Goal: Information Seeking & Learning: Learn about a topic

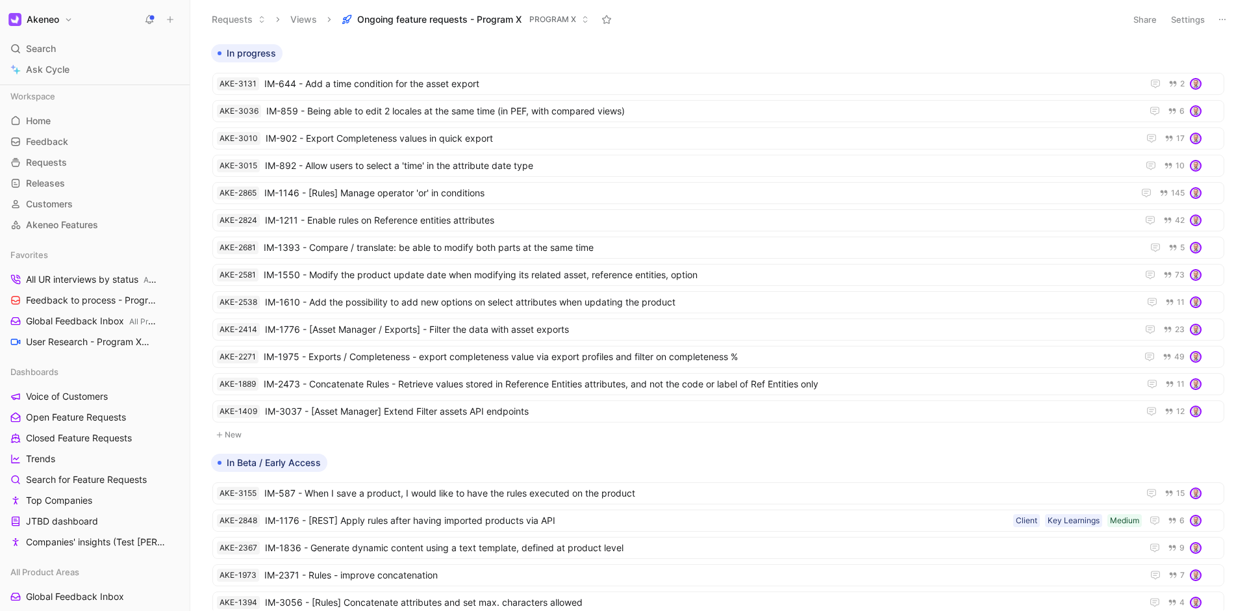
scroll to position [1021, 0]
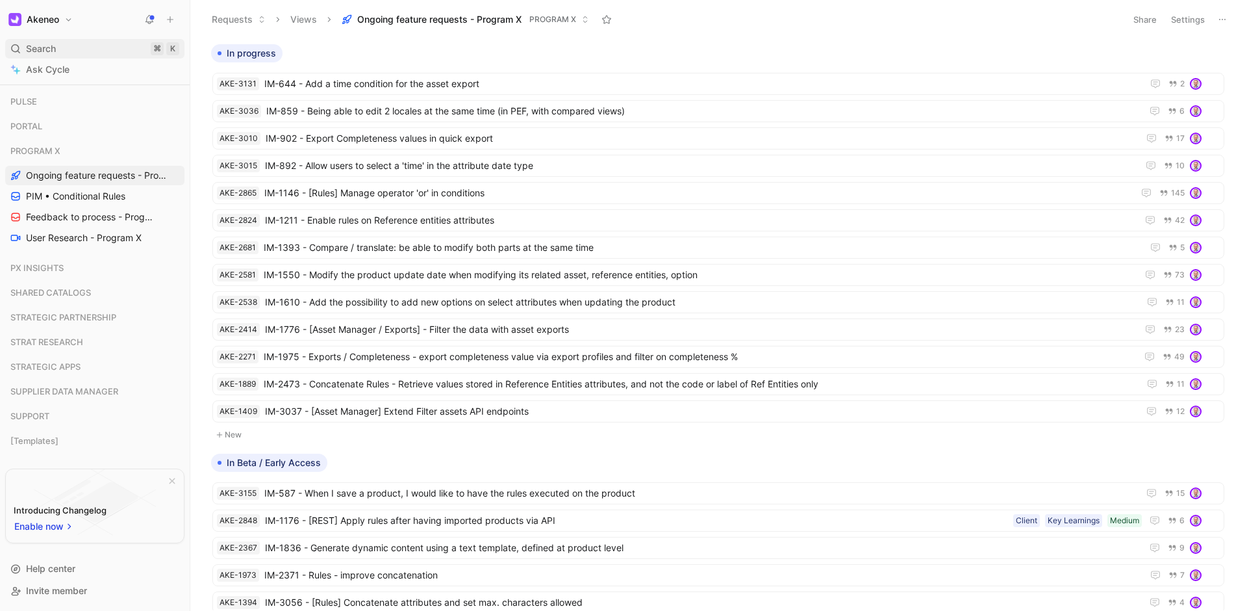
click at [79, 42] on div "Search ⌘ K" at bounding box center [94, 48] width 179 height 19
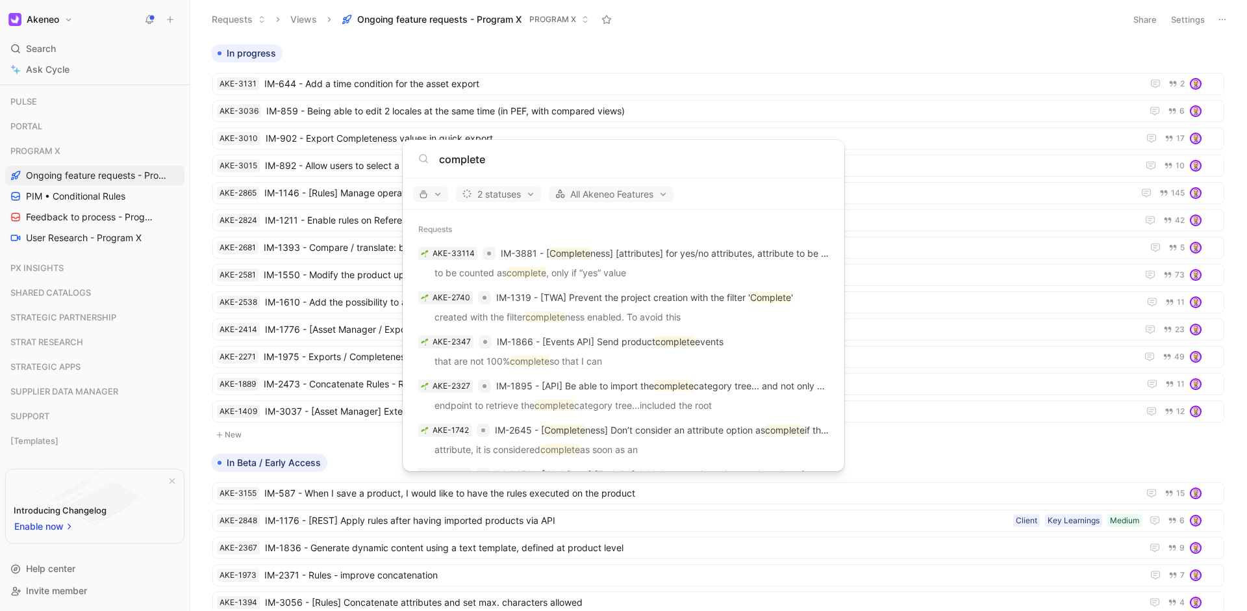
click at [569, 168] on div "complete" at bounding box center [624, 159] width 442 height 39
click at [576, 162] on input "complete" at bounding box center [634, 159] width 390 height 16
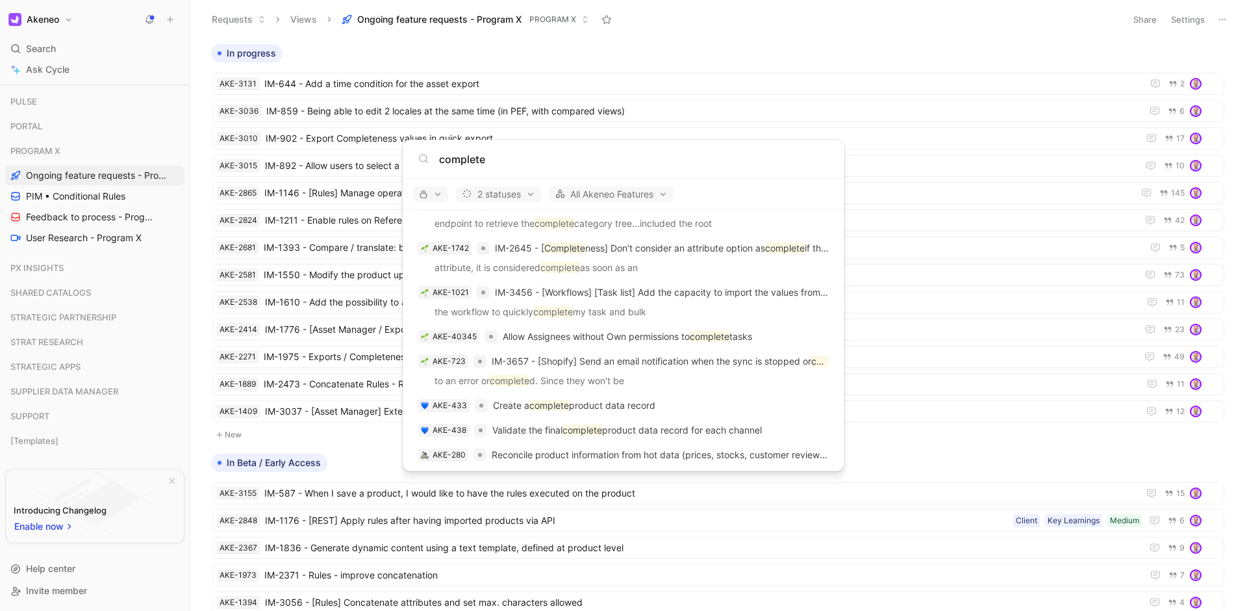
scroll to position [0, 0]
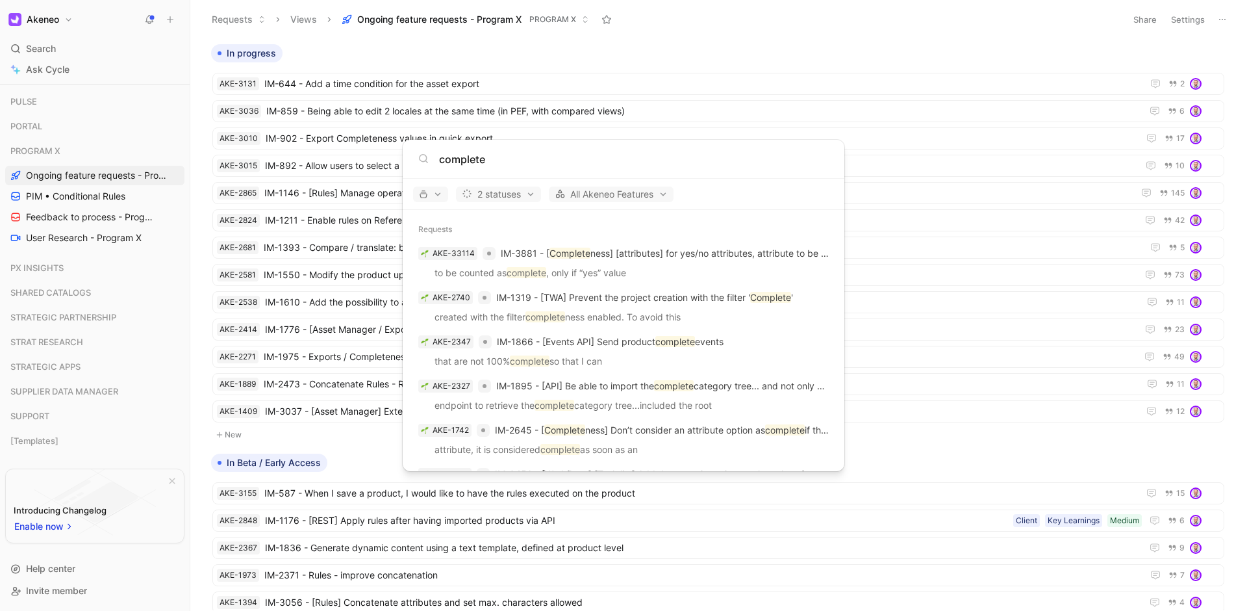
click at [538, 162] on input "complete" at bounding box center [634, 159] width 390 height 16
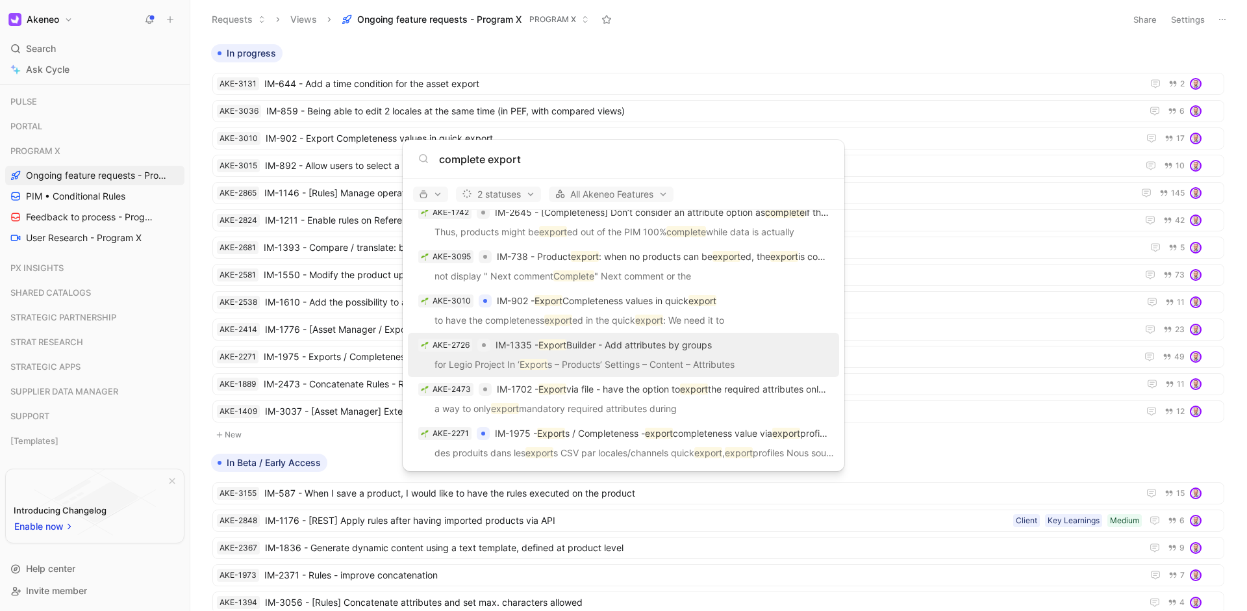
scroll to position [367, 0]
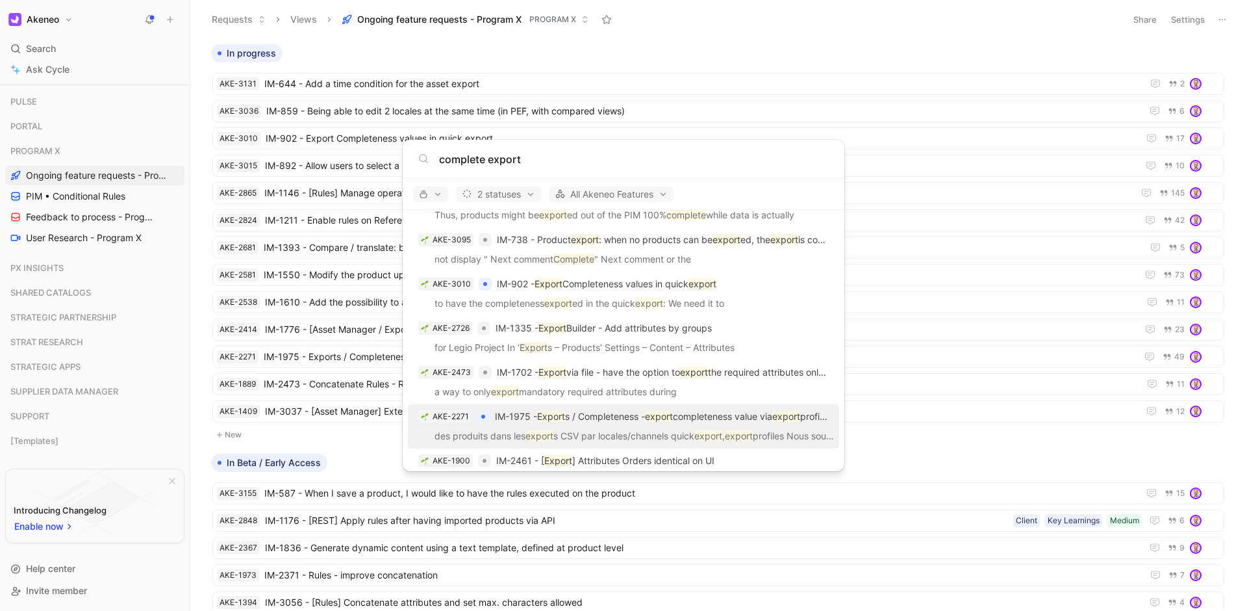
type input "complete export"
click at [652, 428] on p "des produits dans les export s CSV par locales/channels quick export , export p…" at bounding box center [624, 437] width 424 height 19
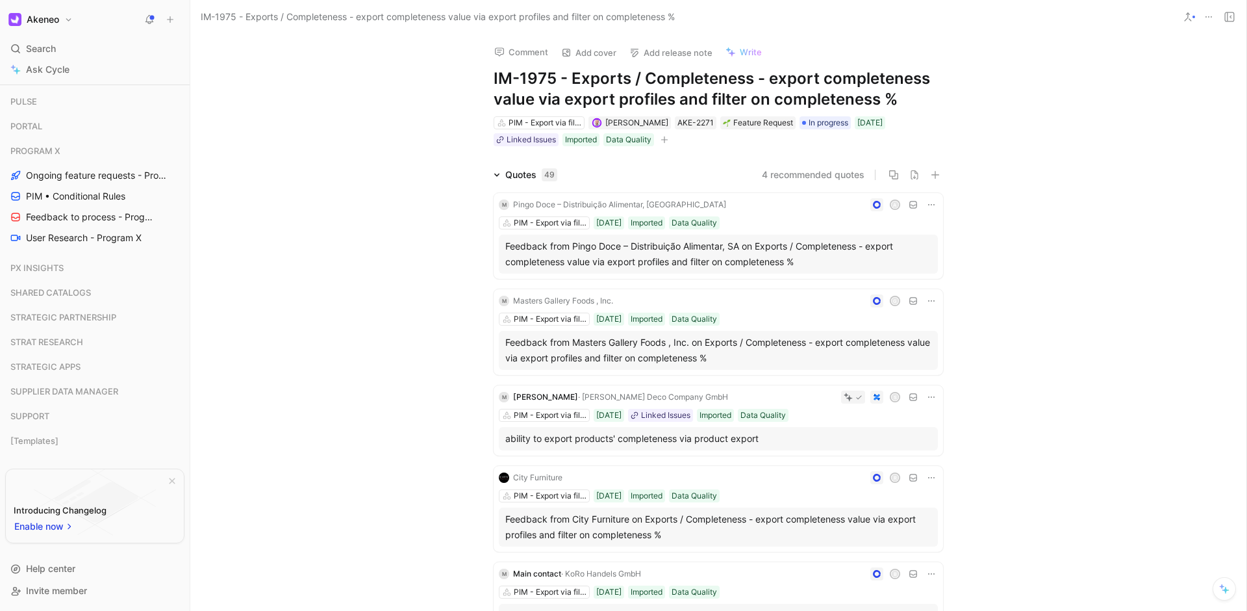
click at [451, 86] on div "Comment Add cover Add release note Write IM-1975 - Exports / Completeness - exp…" at bounding box center [718, 322] width 1056 height 577
click at [489, 99] on div "Comment Add cover Add release note Write IM-1975 - Exports / Completeness - exp…" at bounding box center [718, 91] width 499 height 114
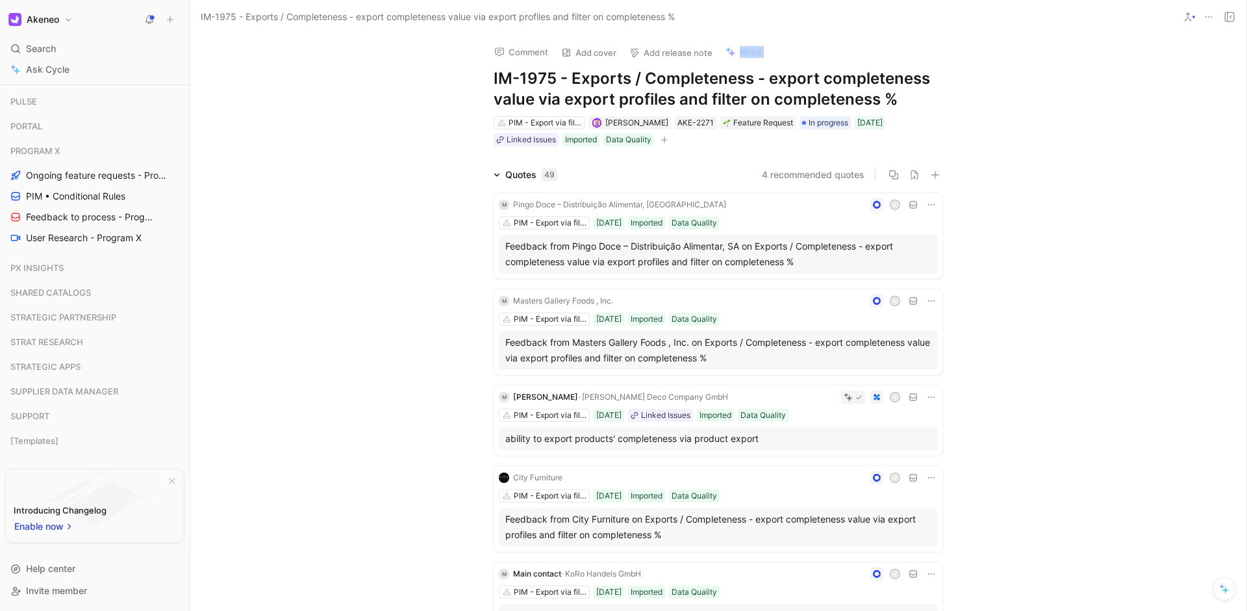
click at [489, 99] on div "Comment Add cover Add release note Write IM-1975 - Exports / Completeness - exp…" at bounding box center [718, 91] width 499 height 114
click at [968, 91] on div "Comment Add cover Add release note Write IM-1975 - Exports / Completeness - exp…" at bounding box center [718, 322] width 1056 height 577
click at [890, 94] on h1 "IM-1975 - Exports / Completeness - export completeness value via export profile…" at bounding box center [718, 89] width 449 height 42
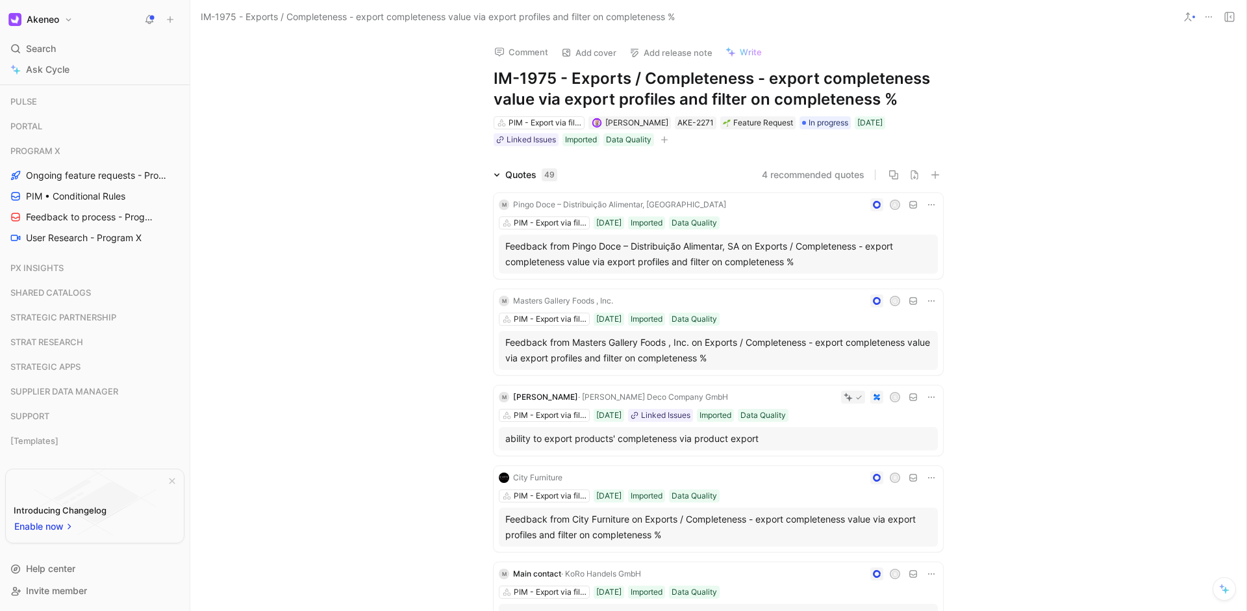
click at [890, 94] on h1 "IM-1975 - Exports / Completeness - export completeness value via export profile…" at bounding box center [718, 89] width 449 height 42
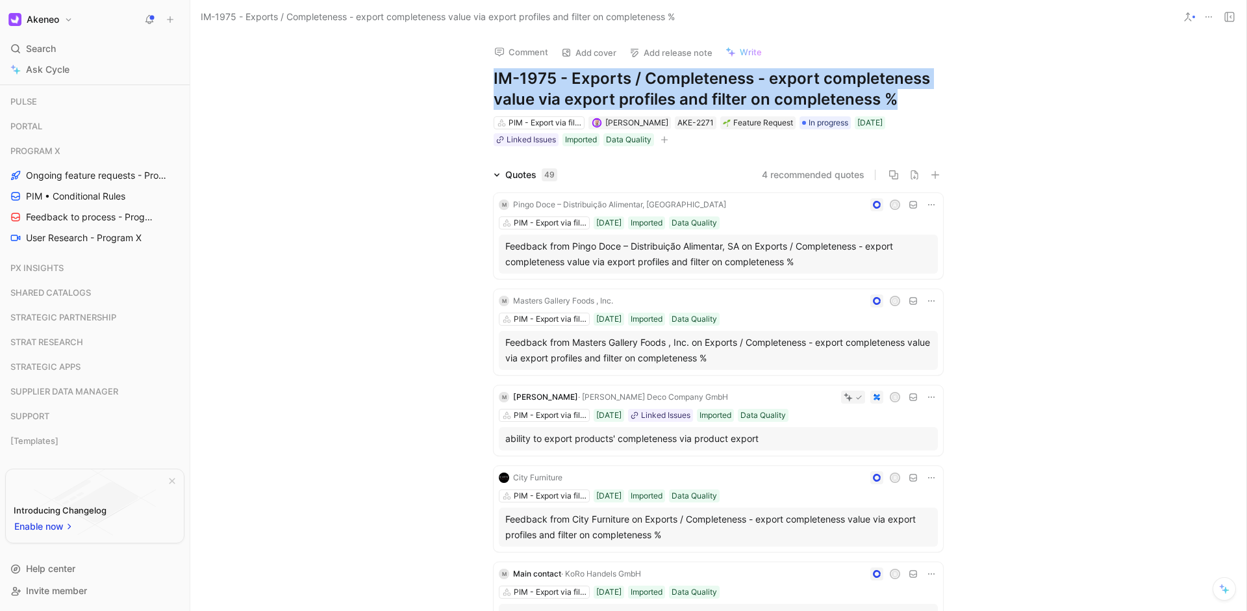
click at [890, 94] on h1 "IM-1975 - Exports / Completeness - export completeness value via export profile…" at bounding box center [718, 89] width 449 height 42
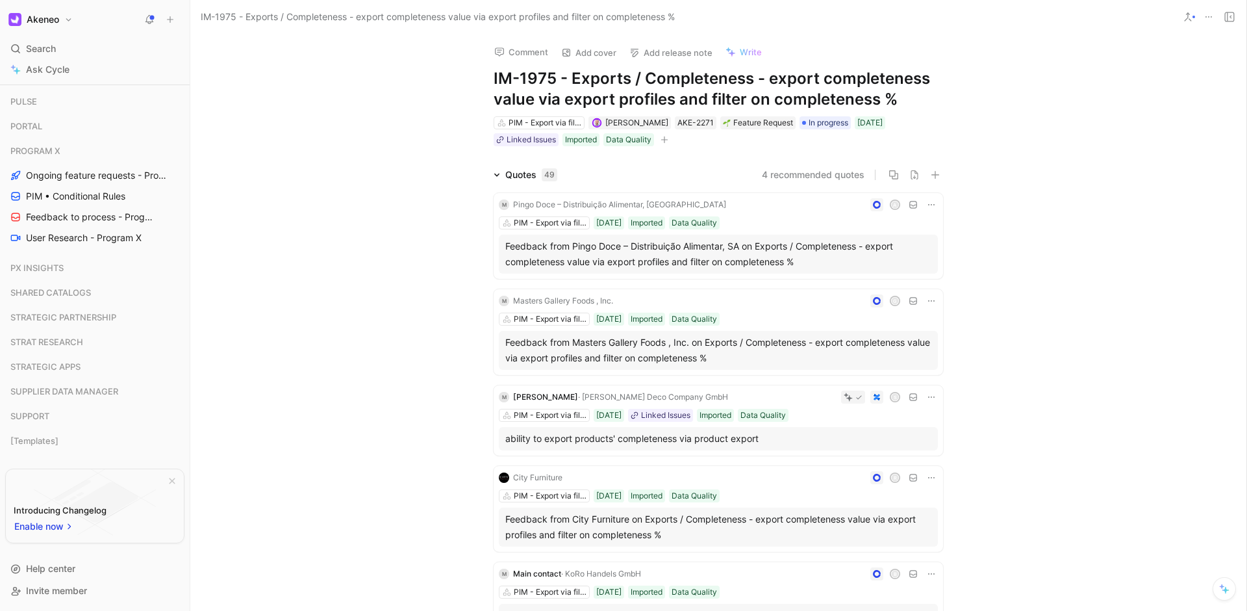
click at [961, 92] on div "Comment Add cover Add release note Write IM-1975 - Exports / Completeness - exp…" at bounding box center [718, 91] width 499 height 114
click at [899, 90] on h1 "IM-1975 - Exports / Completeness - export completeness value via export profile…" at bounding box center [718, 89] width 449 height 42
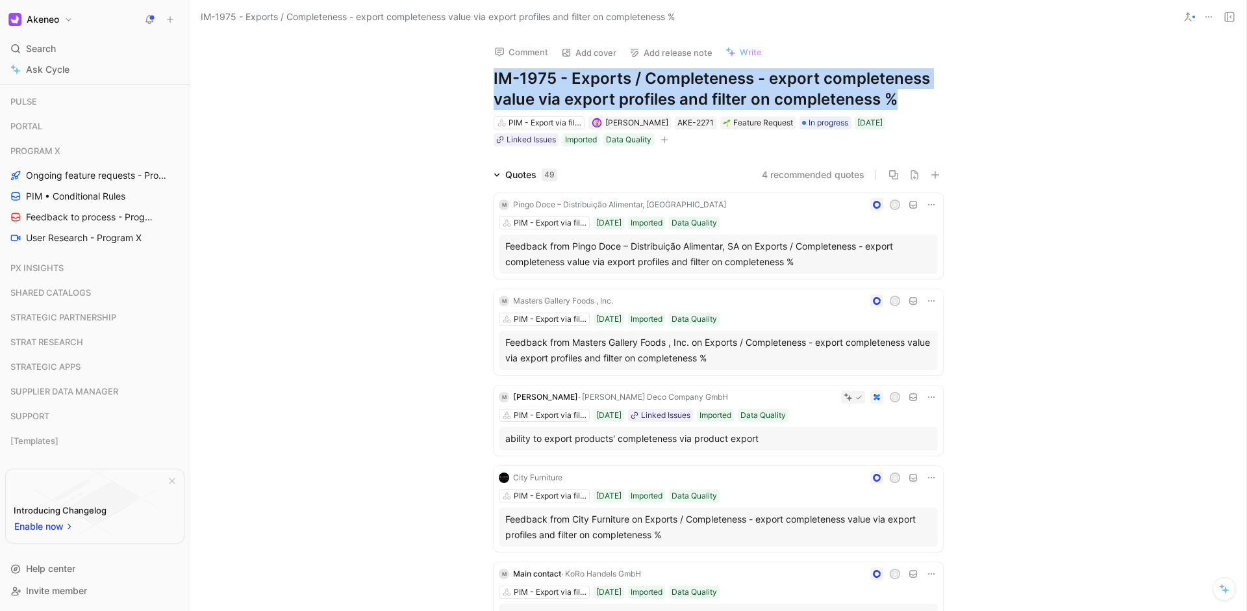
click at [899, 90] on h1 "IM-1975 - Exports / Completeness - export completeness value via export profile…" at bounding box center [718, 89] width 449 height 42
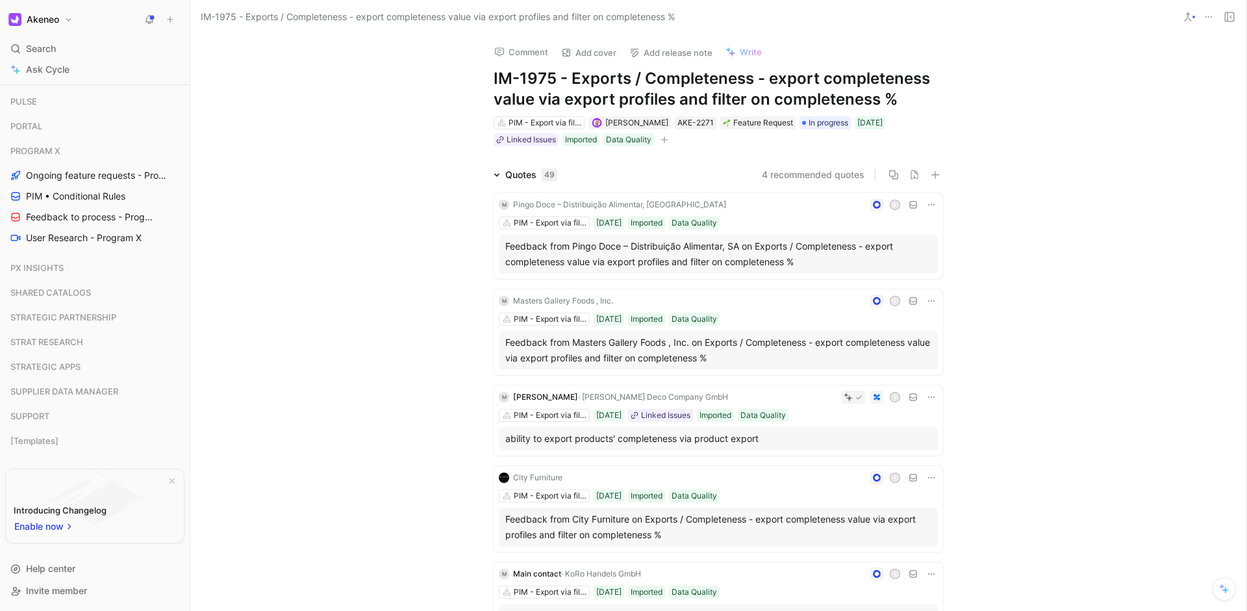
click at [990, 96] on div "Comment Add cover Add release note Write IM-1975 - Exports / Completeness - exp…" at bounding box center [718, 322] width 1056 height 577
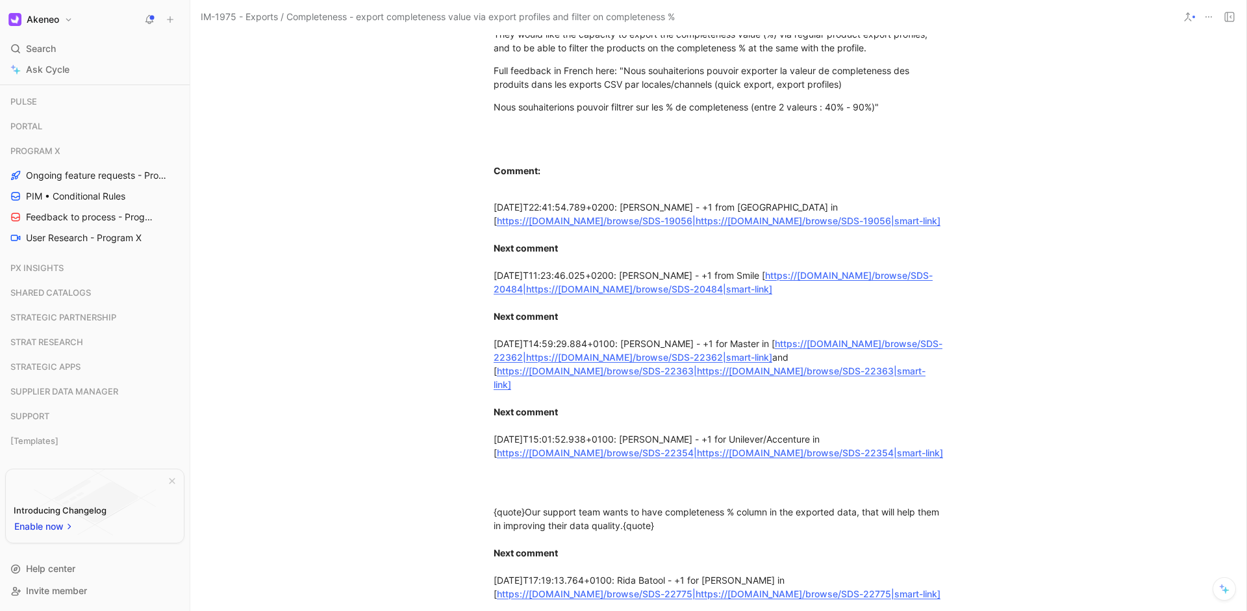
scroll to position [1622, 0]
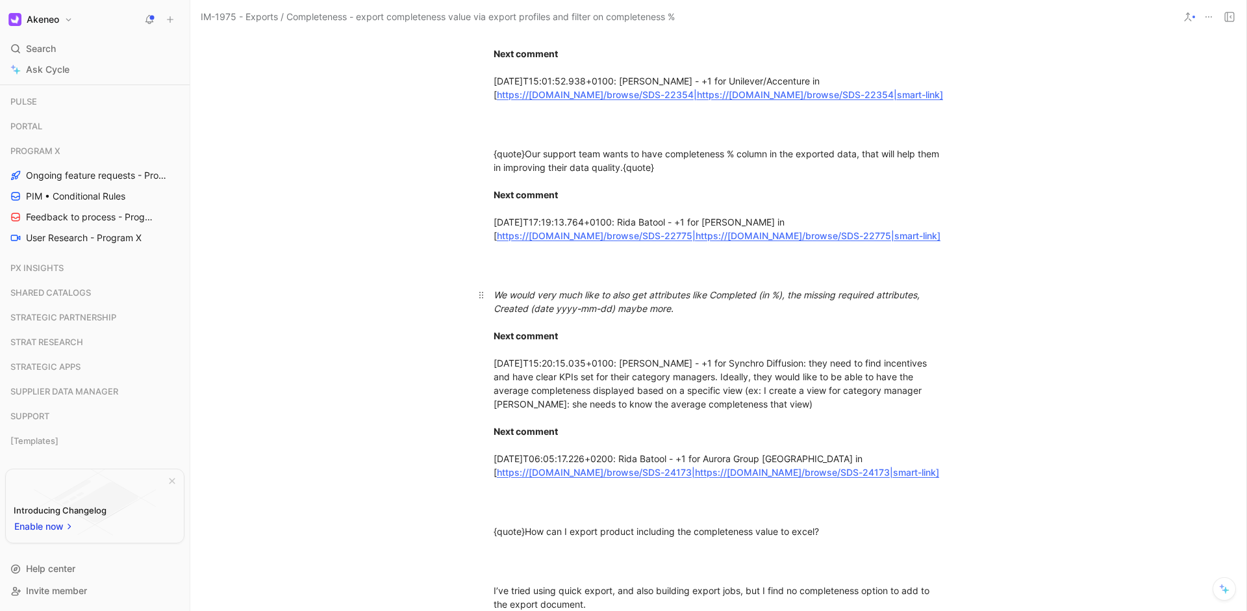
click at [645, 437] on div "We would very much like to also get attributes like Completed (in %), the missi…" at bounding box center [718, 383] width 449 height 191
click at [776, 433] on div "We would very much like to also get attributes like Completed (in %), the missi…" at bounding box center [718, 383] width 449 height 191
click at [720, 194] on div "{quote}Our support team wants to have completeness % column in the exported dat…" at bounding box center [718, 194] width 449 height 95
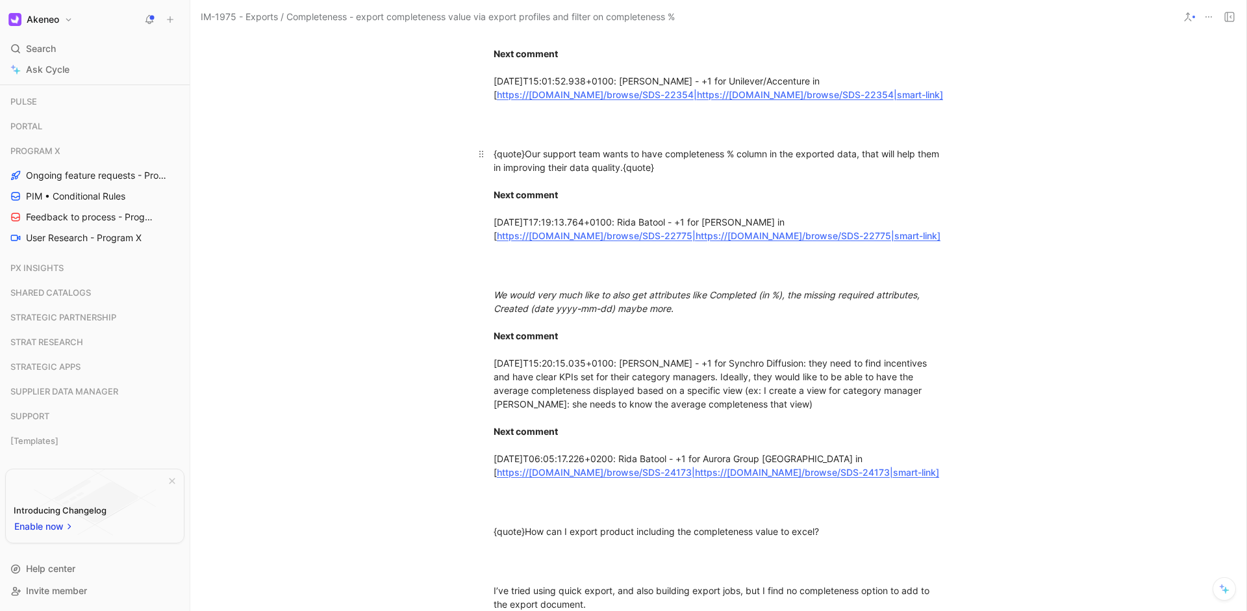
click at [720, 194] on div "{quote}Our support team wants to have completeness % column in the exported dat…" at bounding box center [718, 194] width 449 height 95
click at [804, 207] on div "{quote}Our support team wants to have completeness % column in the exported dat…" at bounding box center [718, 194] width 449 height 95
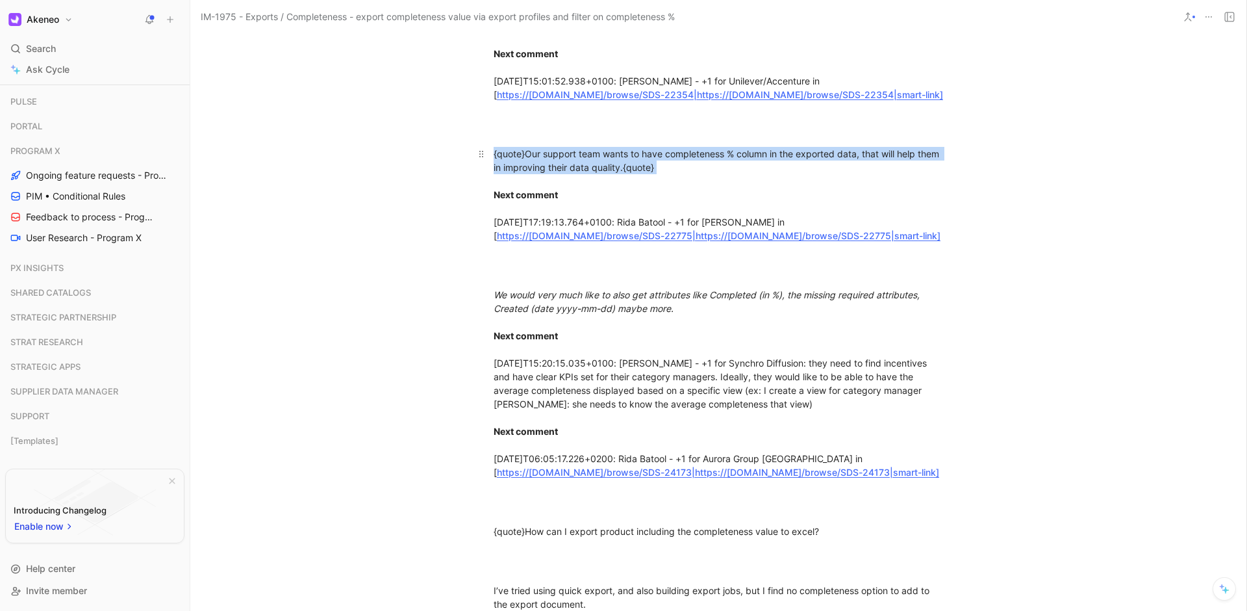
click at [804, 207] on div "{quote}Our support team wants to have completeness % column in the exported dat…" at bounding box center [718, 194] width 449 height 95
click at [868, 201] on div "{quote}Our support team wants to have completeness % column in the exported dat…" at bounding box center [718, 194] width 449 height 95
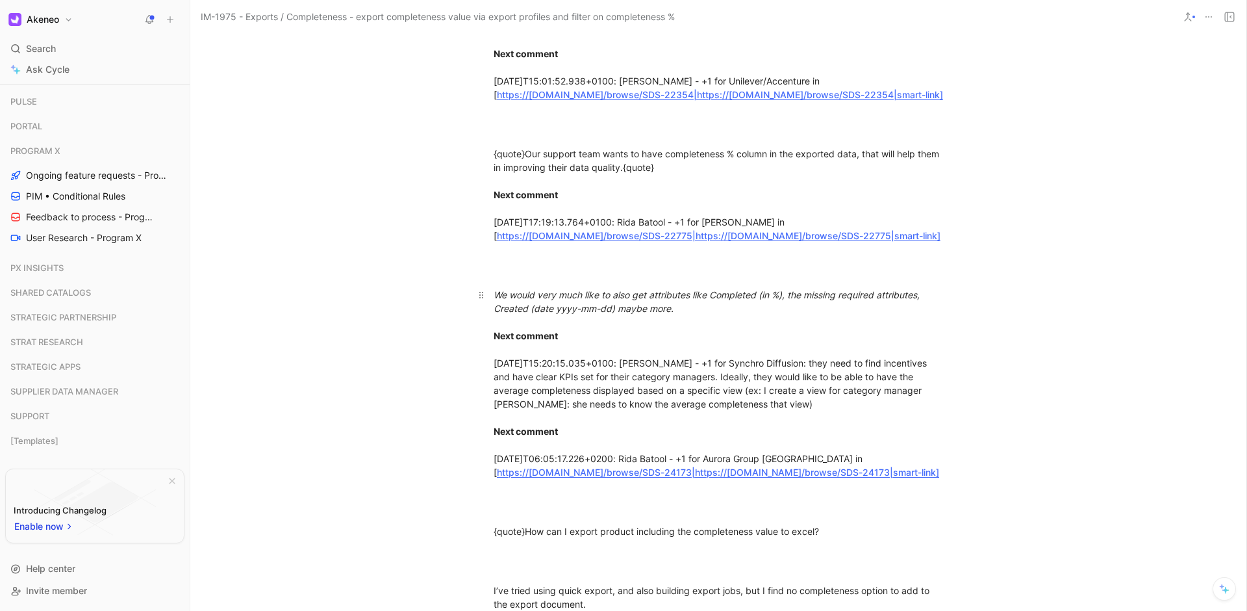
click at [831, 454] on div "We would very much like to also get attributes like Completed (in %), the missi…" at bounding box center [718, 383] width 449 height 191
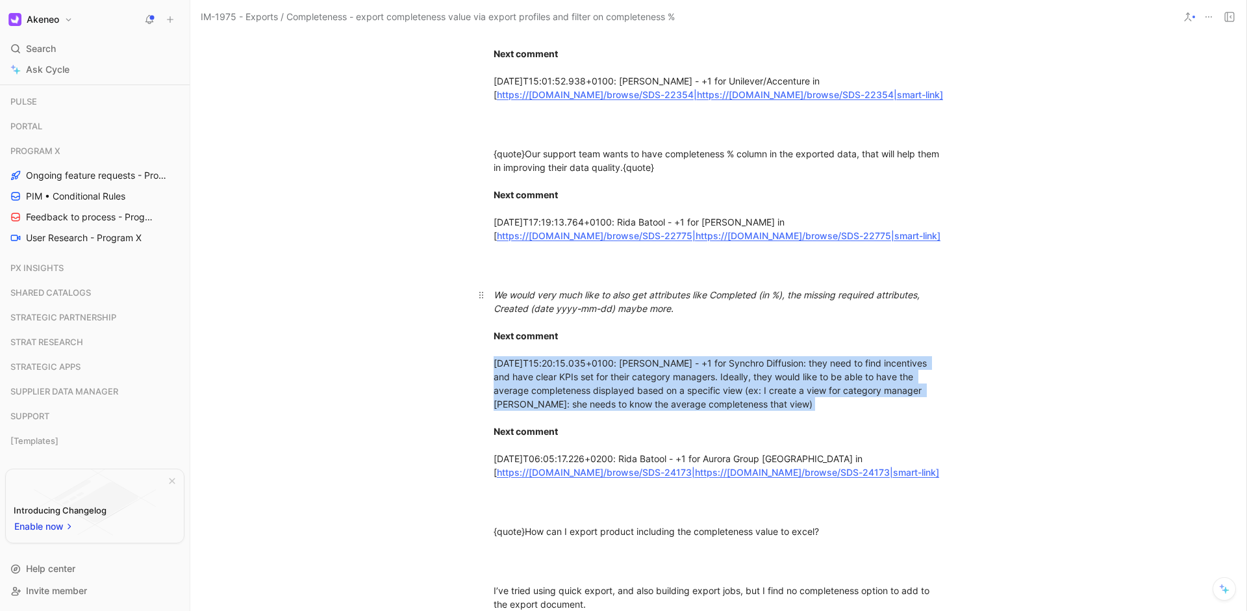
click at [831, 453] on div "We would very much like to also get attributes like Completed (in %), the missi…" at bounding box center [718, 383] width 449 height 191
click at [836, 453] on div "We would very much like to also get attributes like Completed (in %), the missi…" at bounding box center [718, 383] width 449 height 191
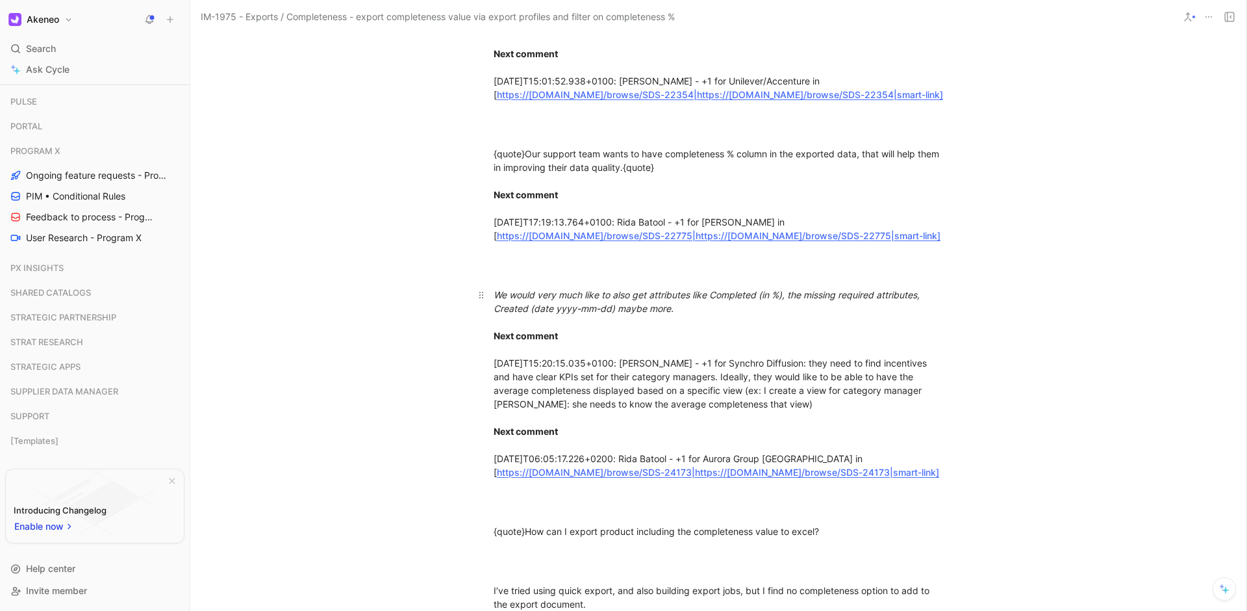
click at [836, 453] on div "We would very much like to also get attributes like Completed (in %), the missi…" at bounding box center [718, 383] width 449 height 191
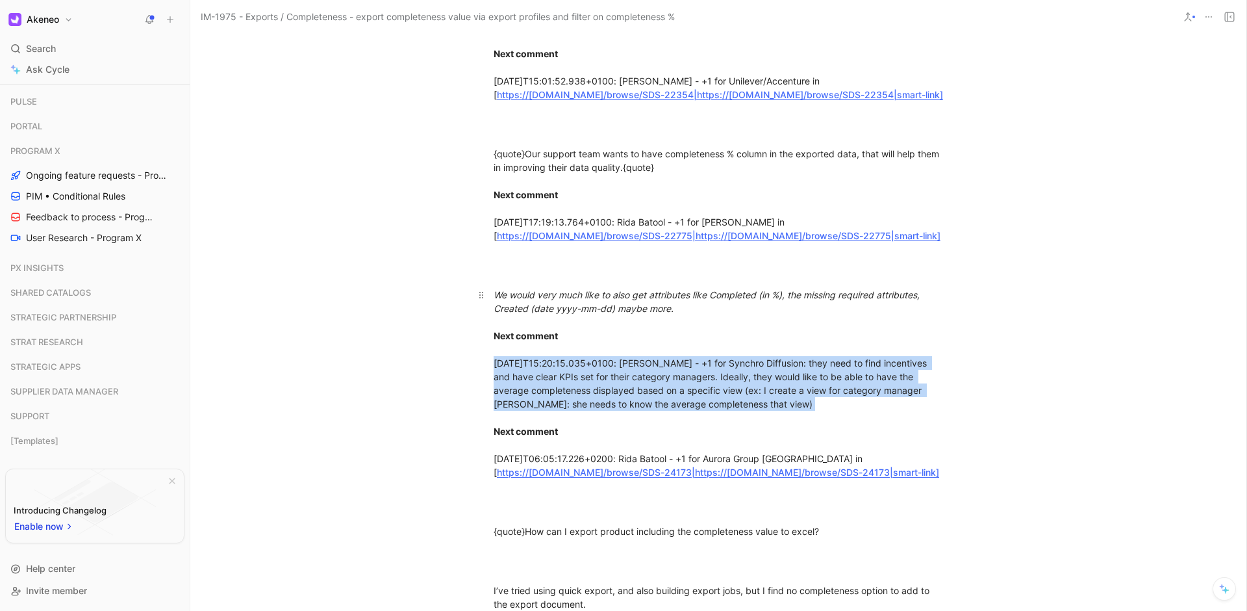
click at [836, 453] on div "We would very much like to also get attributes like Completed (in %), the missi…" at bounding box center [718, 383] width 449 height 191
click at [880, 450] on div "We would very much like to also get attributes like Completed (in %), the missi…" at bounding box center [718, 383] width 449 height 191
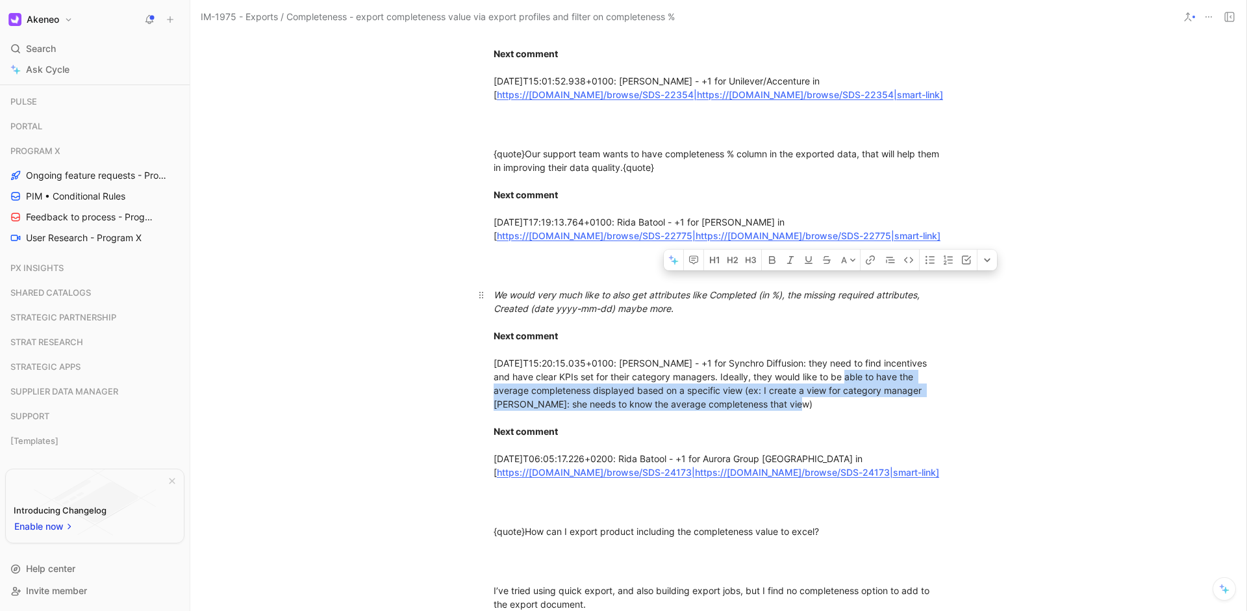
drag, startPoint x: 881, startPoint y: 452, endPoint x: 861, endPoint y: 427, distance: 32.4
click at [861, 427] on div "We would very much like to also get attributes like Completed (in %), the missi…" at bounding box center [718, 383] width 449 height 191
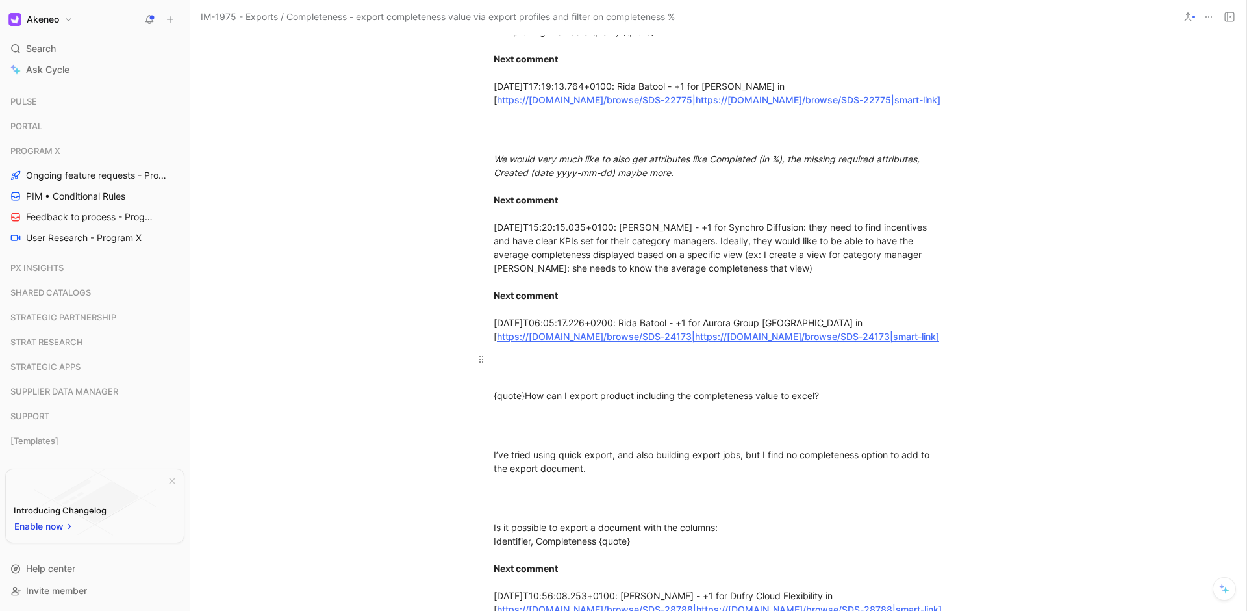
scroll to position [1825, 0]
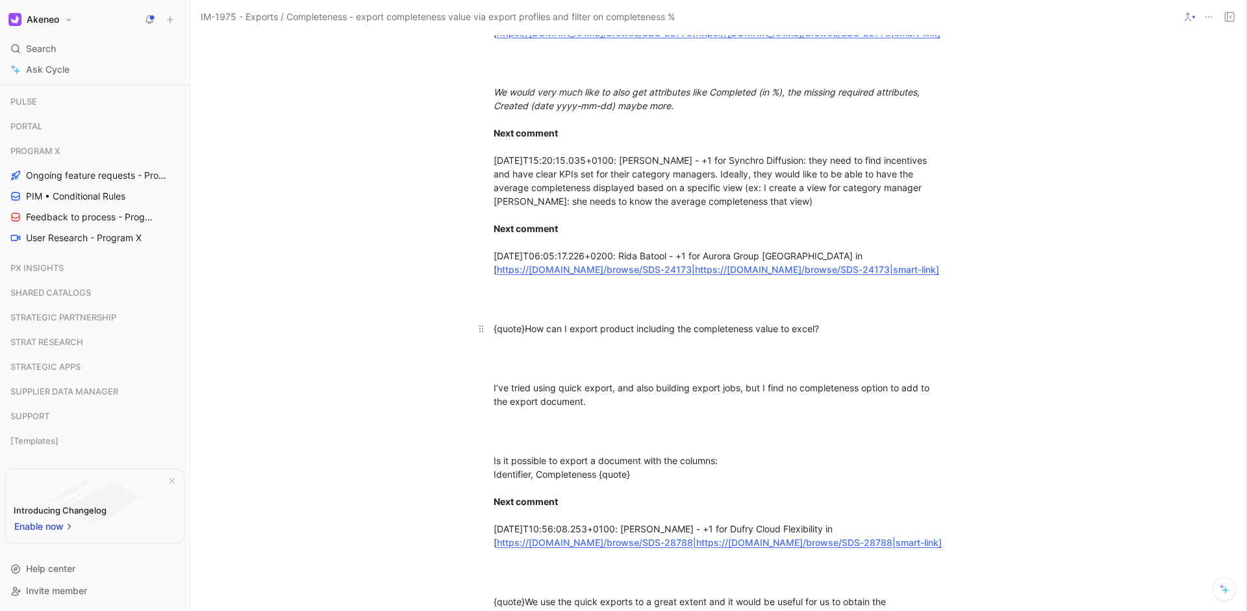
click at [679, 335] on div "{quote}How can I export product including the completeness value to excel?" at bounding box center [718, 329] width 449 height 14
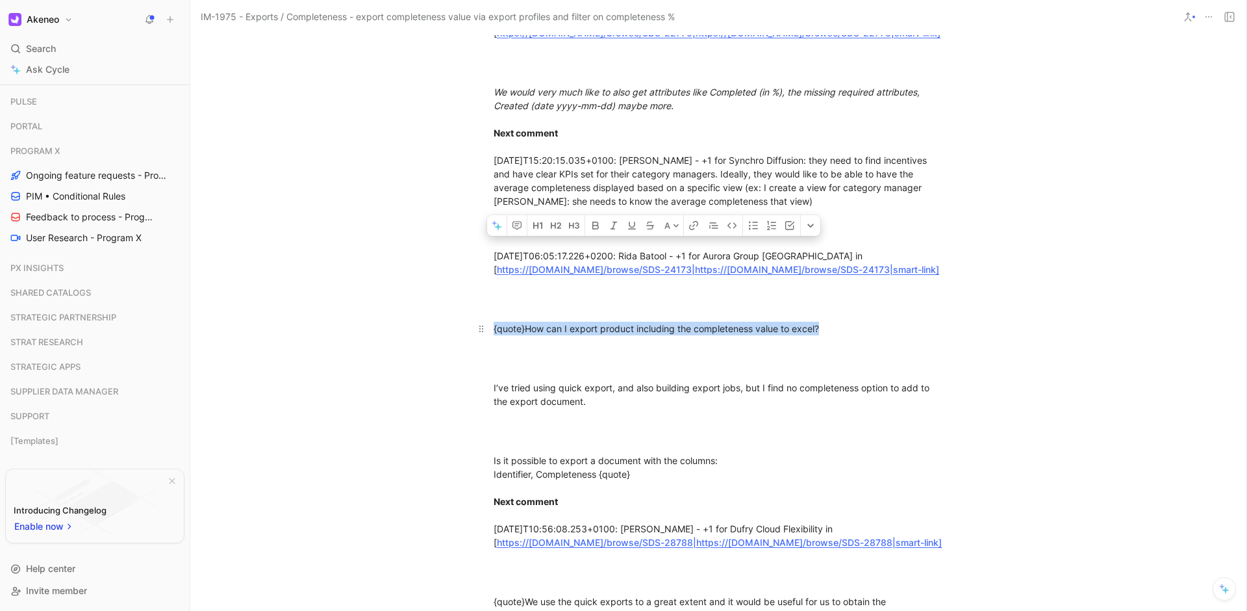
click at [679, 335] on div "{quote}How can I export product including the completeness value to excel?" at bounding box center [718, 329] width 449 height 14
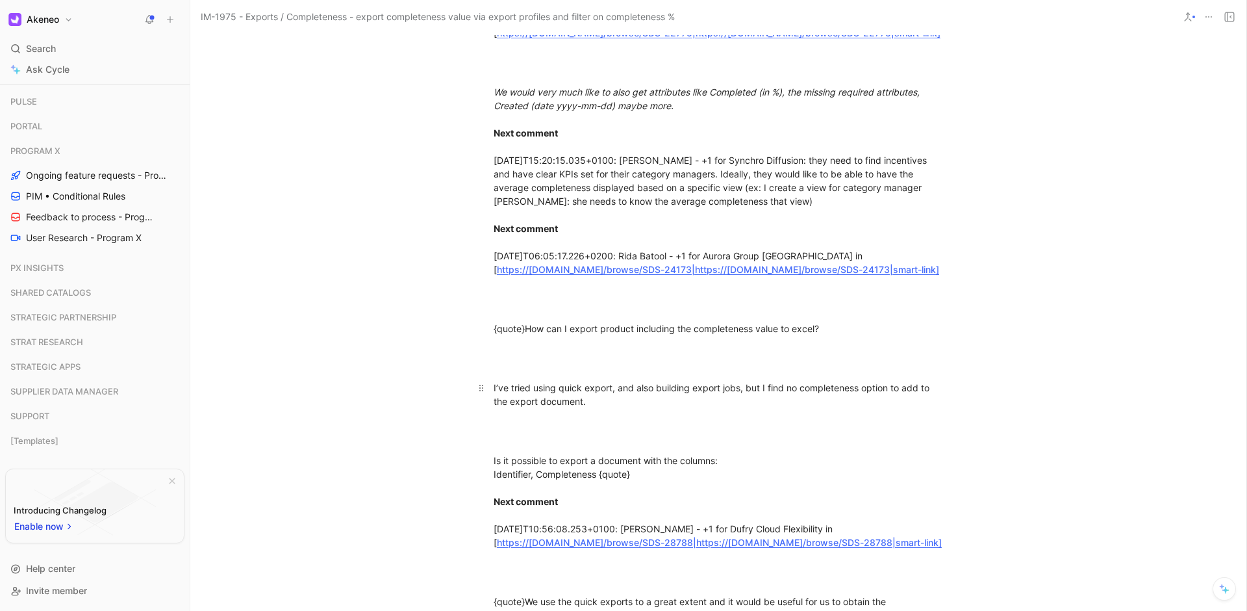
click at [683, 408] on div "I’ve tried using quick export, and also building export jobs, but I find no com…" at bounding box center [718, 394] width 449 height 27
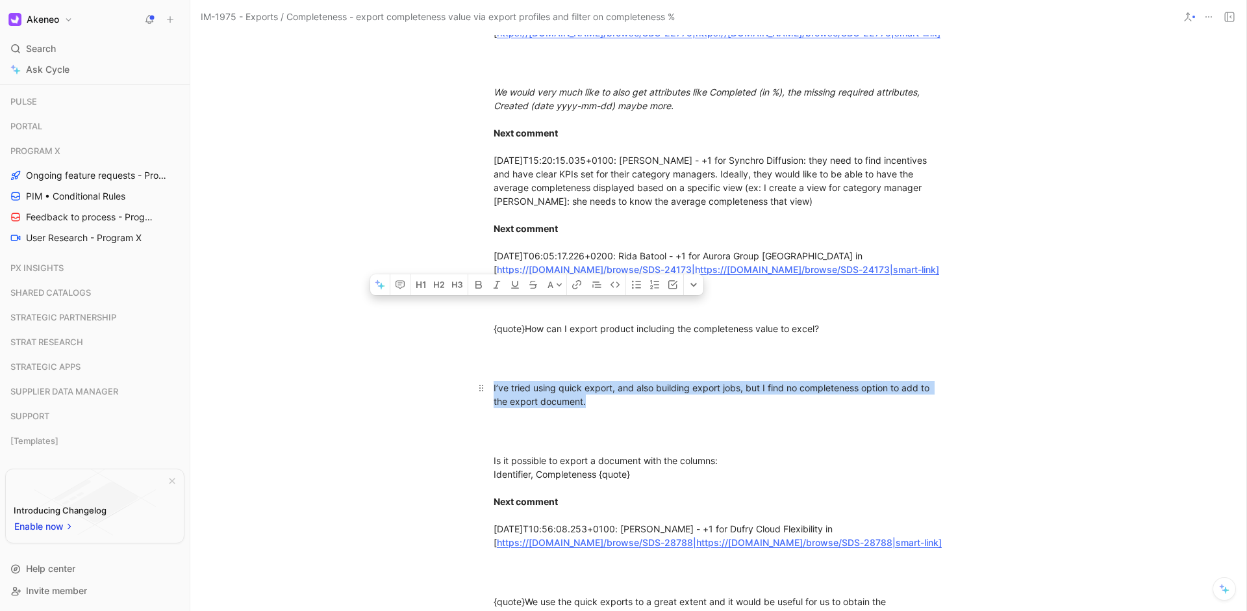
click at [743, 408] on div "I’ve tried using quick export, and also building export jobs, but I find no com…" at bounding box center [718, 394] width 449 height 27
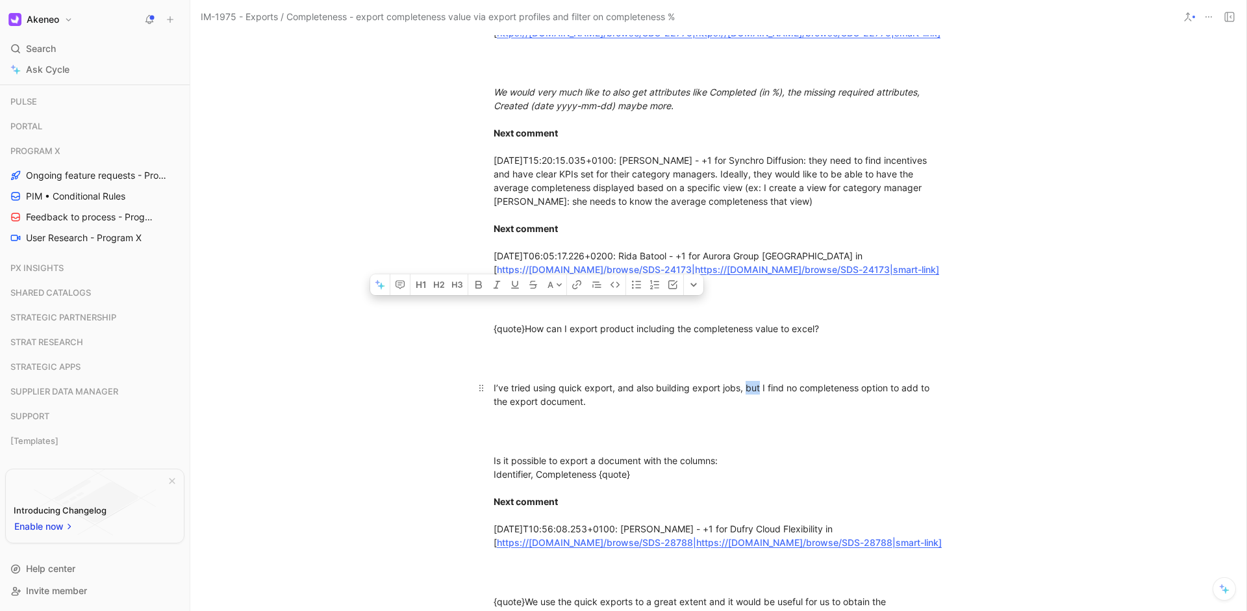
click at [743, 408] on div "I’ve tried using quick export, and also building export jobs, but I find no com…" at bounding box center [718, 394] width 449 height 27
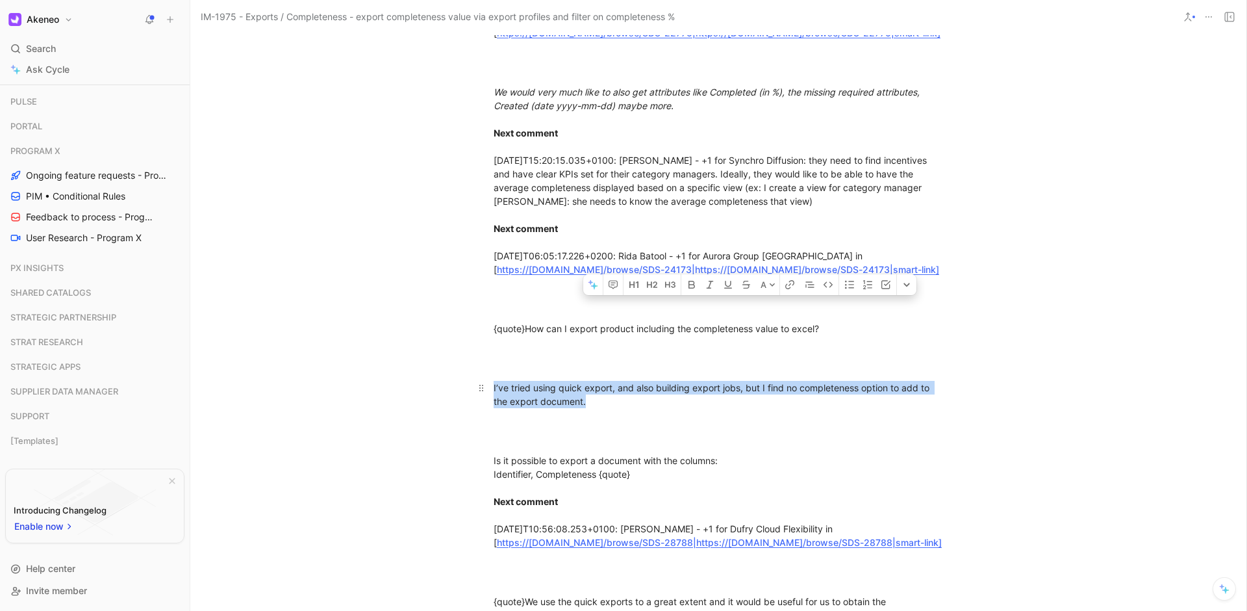
click at [743, 408] on div "I’ve tried using quick export, and also building export jobs, but I find no com…" at bounding box center [718, 394] width 449 height 27
click at [822, 408] on div "I’ve tried using quick export, and also building export jobs, but I find no com…" at bounding box center [718, 394] width 449 height 27
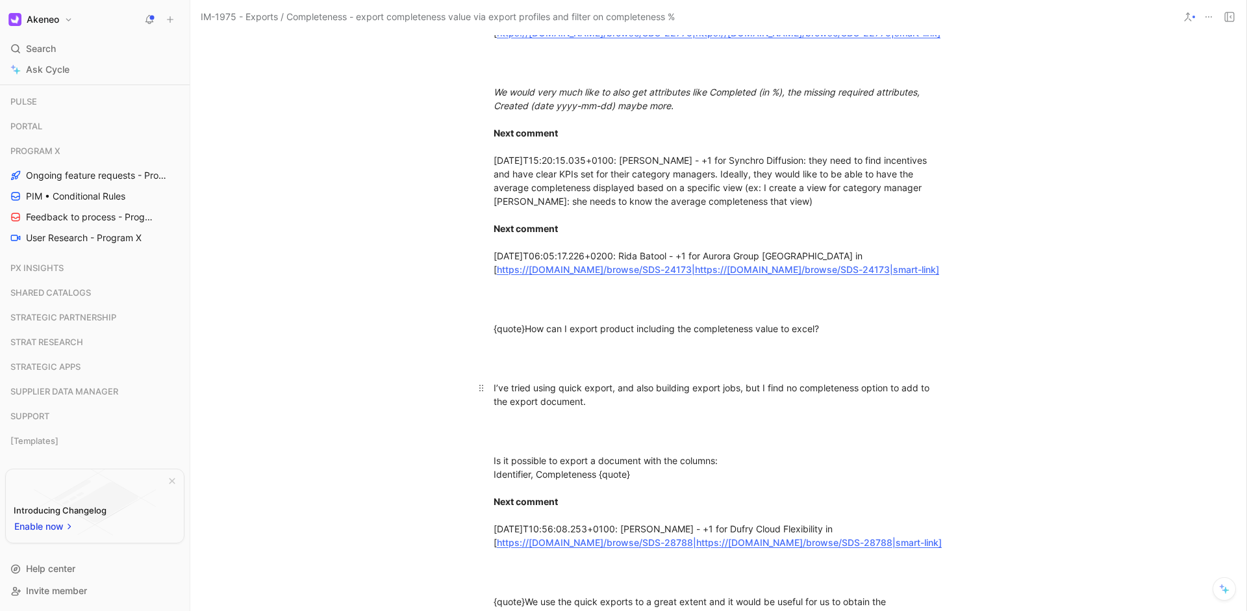
click at [679, 408] on div "I’ve tried using quick export, and also building export jobs, but I find no com…" at bounding box center [718, 394] width 449 height 27
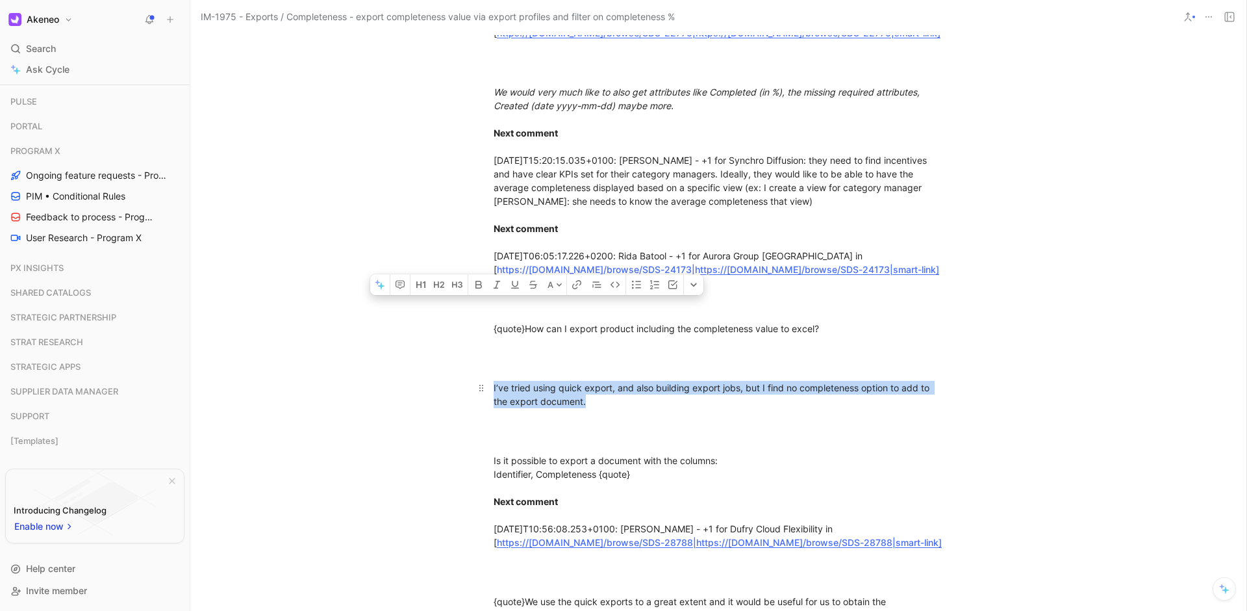
click at [679, 408] on div "I’ve tried using quick export, and also building export jobs, but I find no com…" at bounding box center [718, 394] width 449 height 27
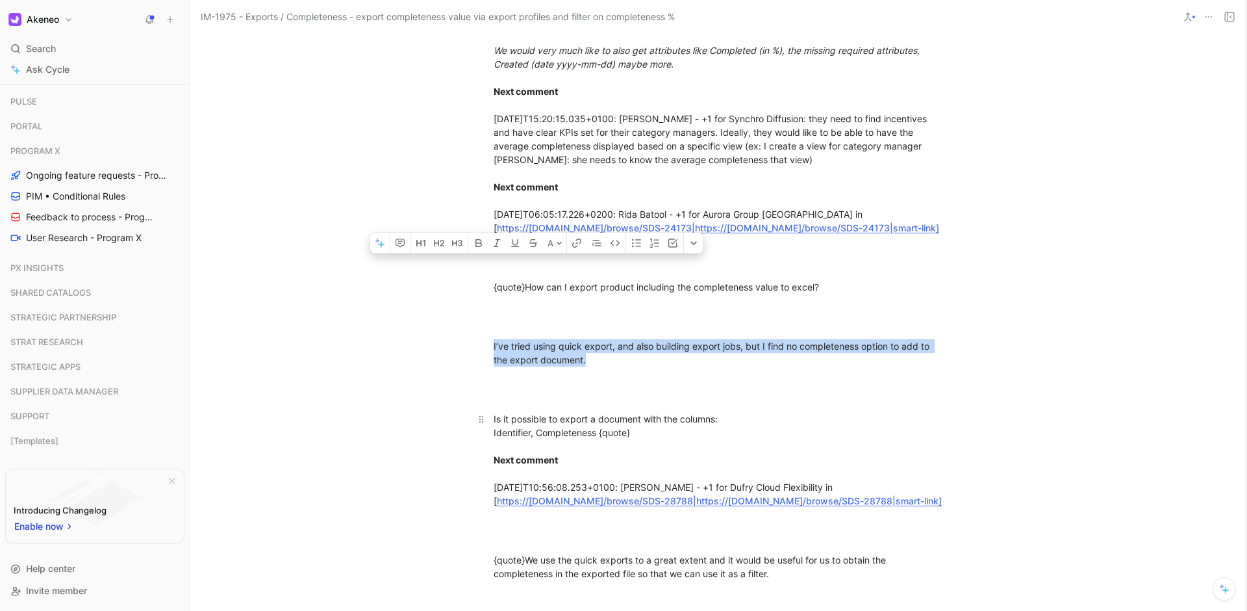
click at [655, 497] on div "Is it possible to export a document with the columns: Identifier, Completeness …" at bounding box center [718, 459] width 449 height 95
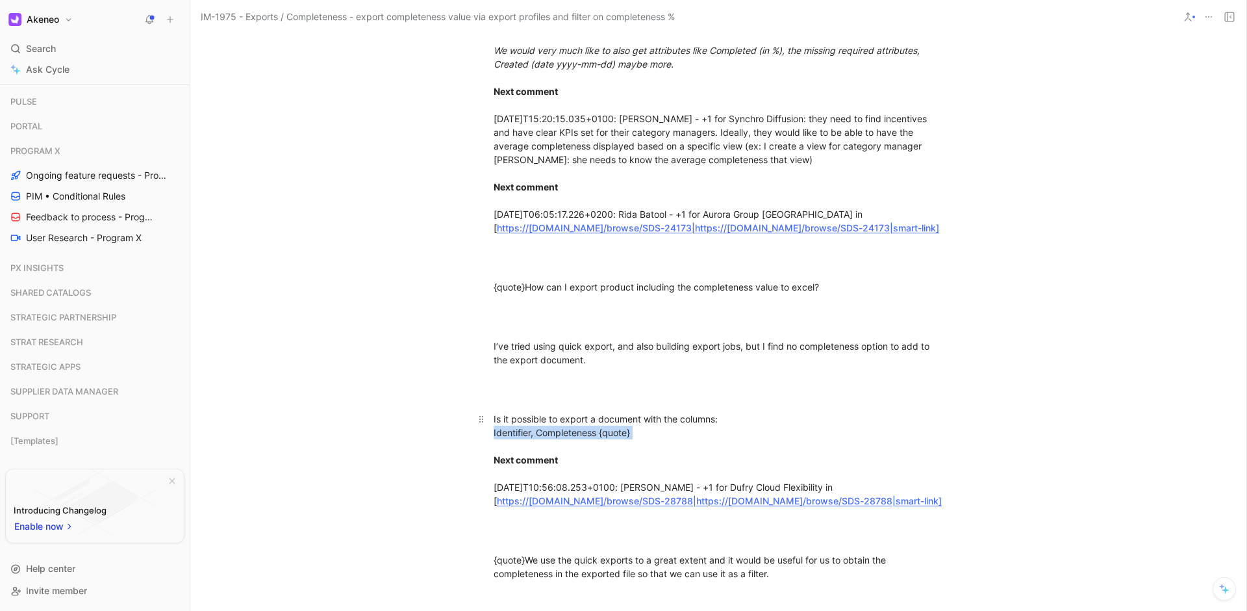
click at [655, 497] on div "Is it possible to export a document with the columns: Identifier, Completeness …" at bounding box center [718, 459] width 449 height 95
click at [750, 503] on div "Is it possible to export a document with the columns: Identifier, Completeness …" at bounding box center [718, 459] width 449 height 95
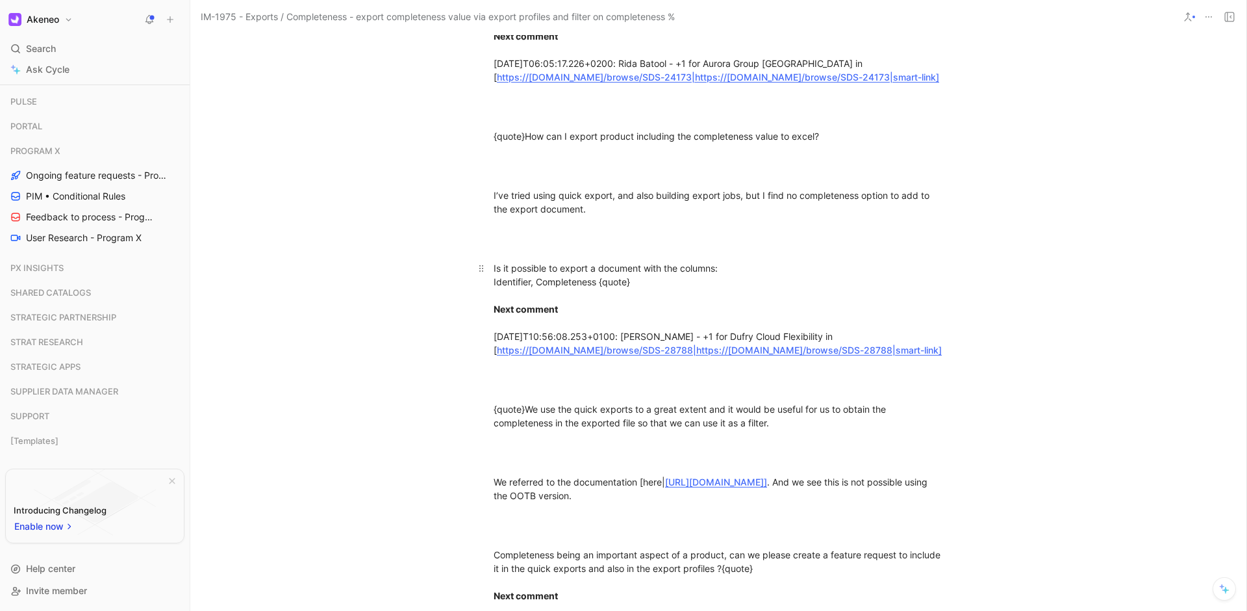
scroll to position [2159, 0]
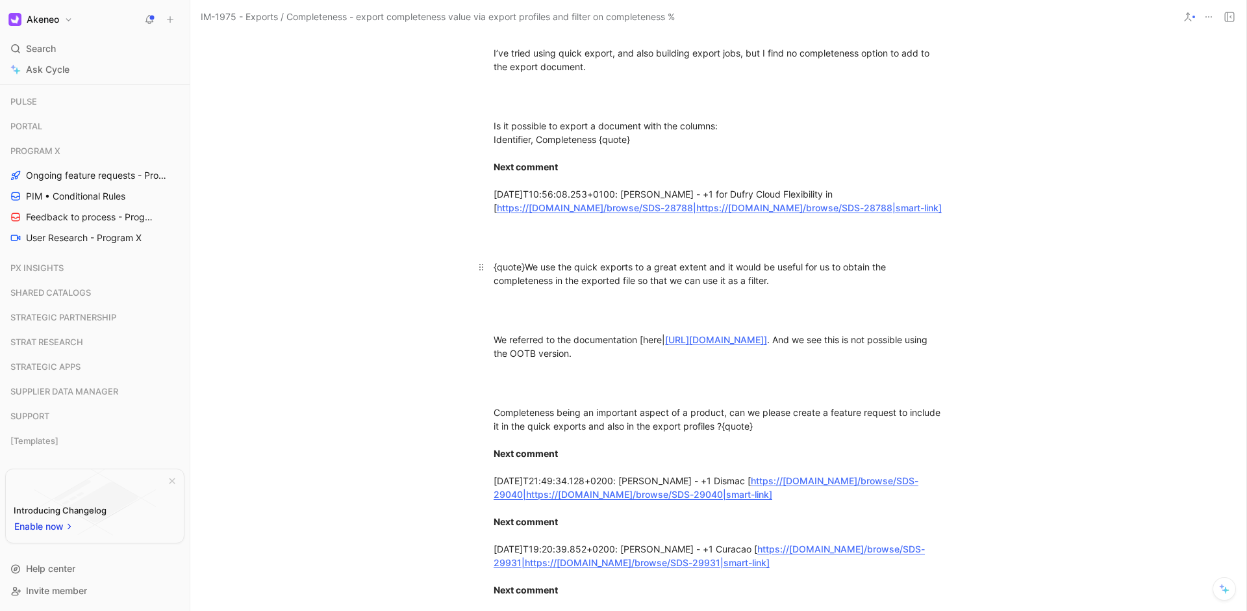
click at [642, 287] on div "{quote}We use the quick exports to a great extent and it would be useful for us…" at bounding box center [718, 273] width 449 height 27
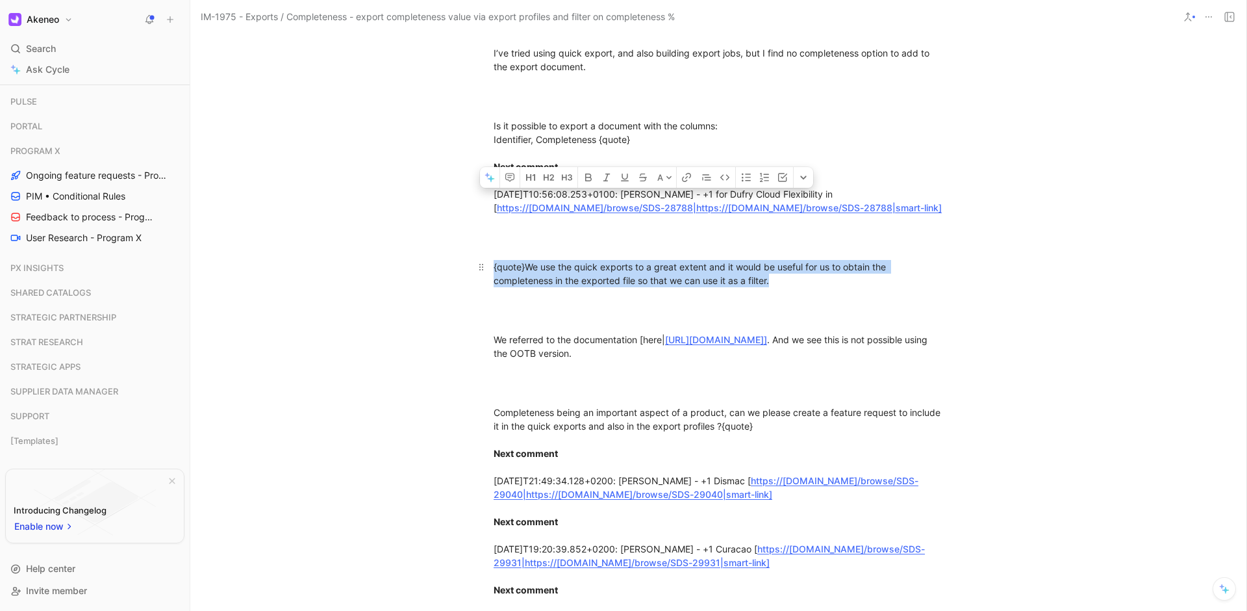
click at [642, 287] on div "{quote}We use the quick exports to a great extent and it would be useful for us…" at bounding box center [718, 273] width 449 height 27
click at [766, 287] on div "{quote}We use the quick exports to a great extent and it would be useful for us…" at bounding box center [718, 273] width 449 height 27
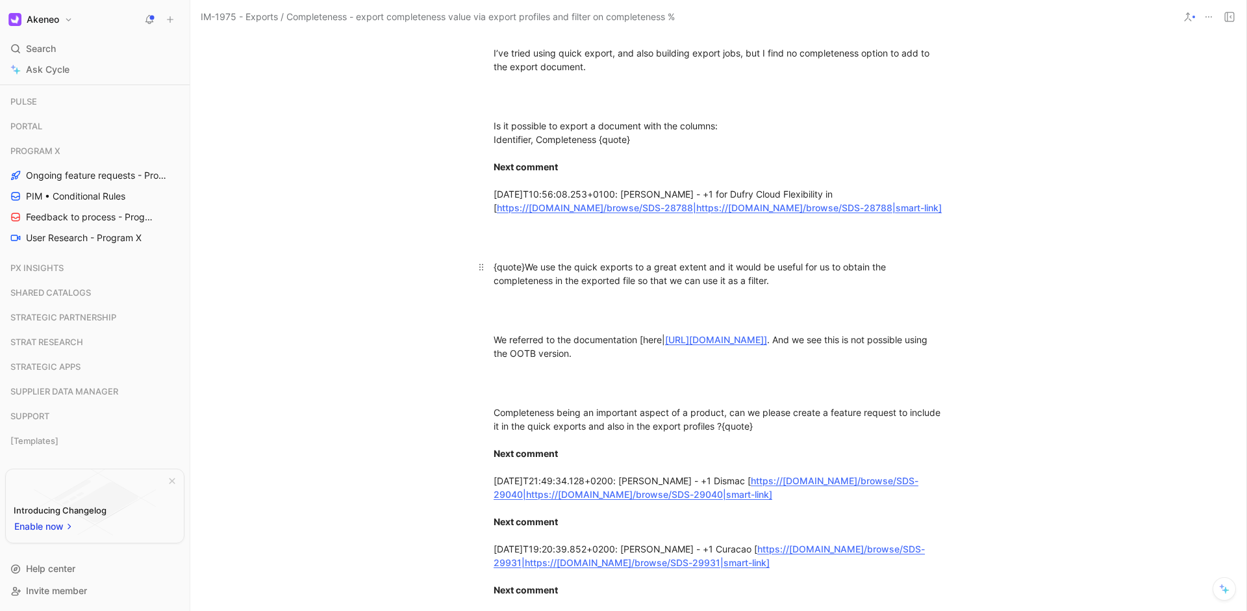
click at [766, 287] on div "{quote}We use the quick exports to a great extent and it would be useful for us…" at bounding box center [718, 273] width 449 height 27
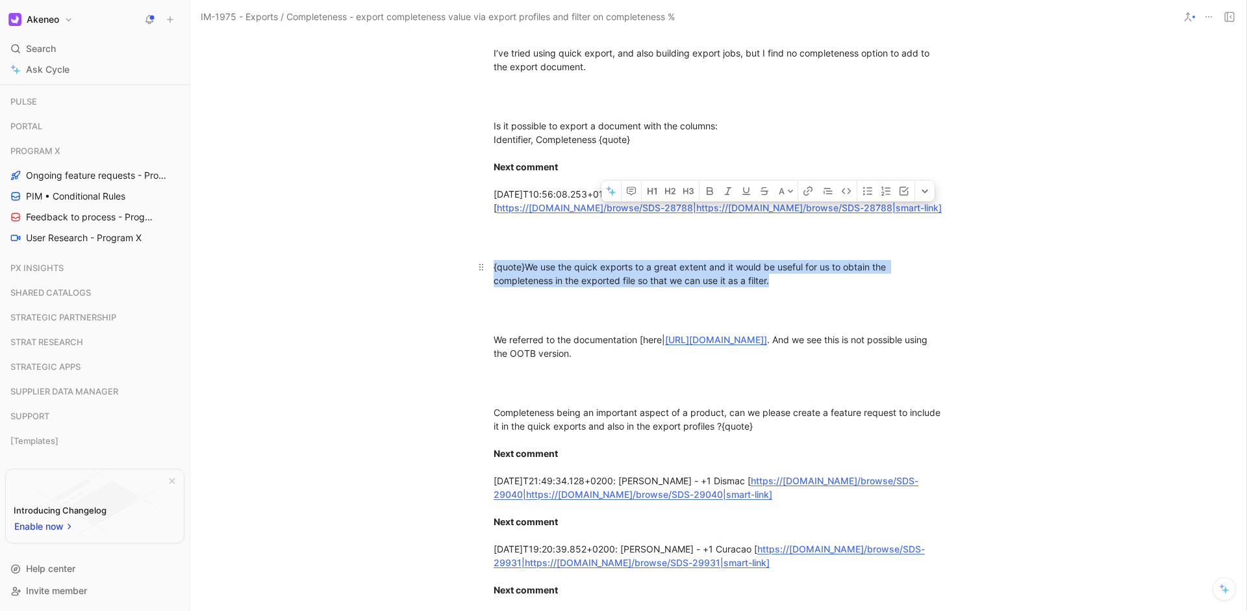
click at [766, 287] on div "{quote}We use the quick exports to a great extent and it would be useful for us…" at bounding box center [718, 273] width 449 height 27
click at [881, 287] on div "{quote}We use the quick exports to a great extent and it would be useful for us…" at bounding box center [718, 273] width 449 height 27
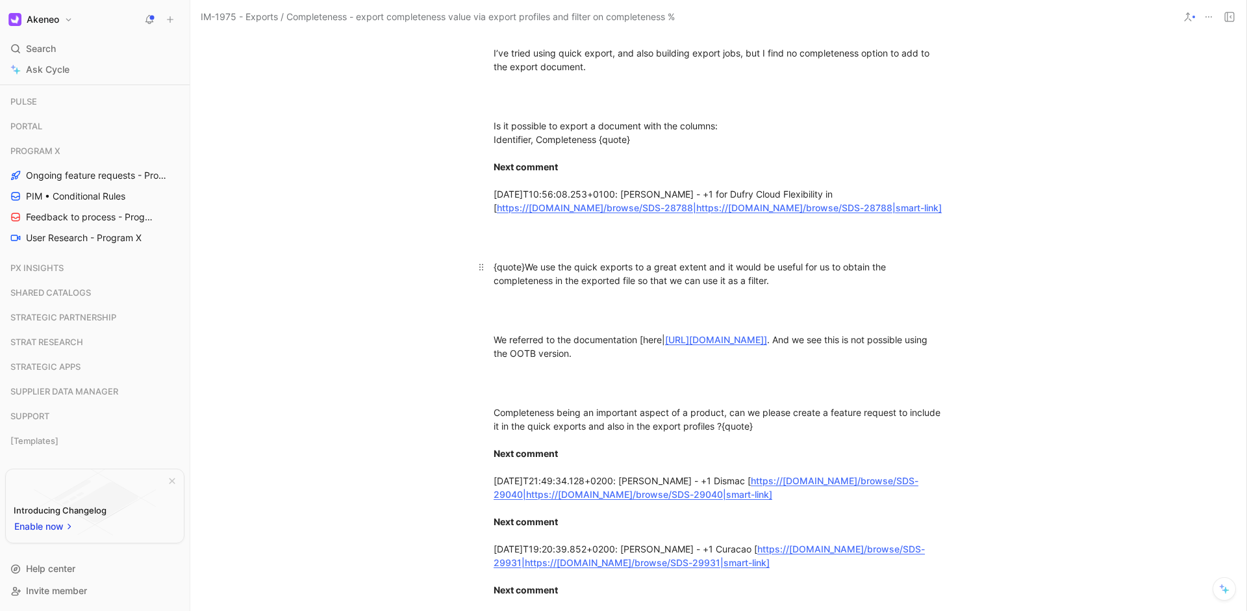
click at [856, 287] on div "{quote}We use the quick exports to a great extent and it would be useful for us…" at bounding box center [718, 273] width 449 height 27
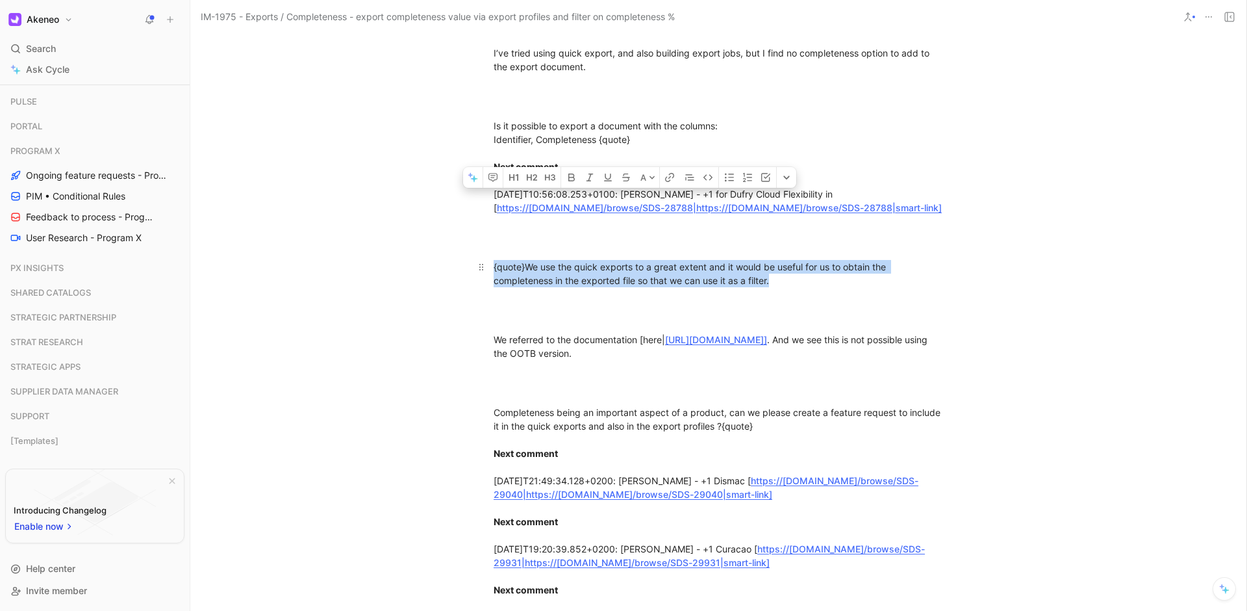
click at [856, 287] on div "{quote}We use the quick exports to a great extent and it would be useful for us…" at bounding box center [718, 273] width 449 height 27
click at [868, 287] on div "{quote}We use the quick exports to a great extent and it would be useful for us…" at bounding box center [718, 273] width 449 height 27
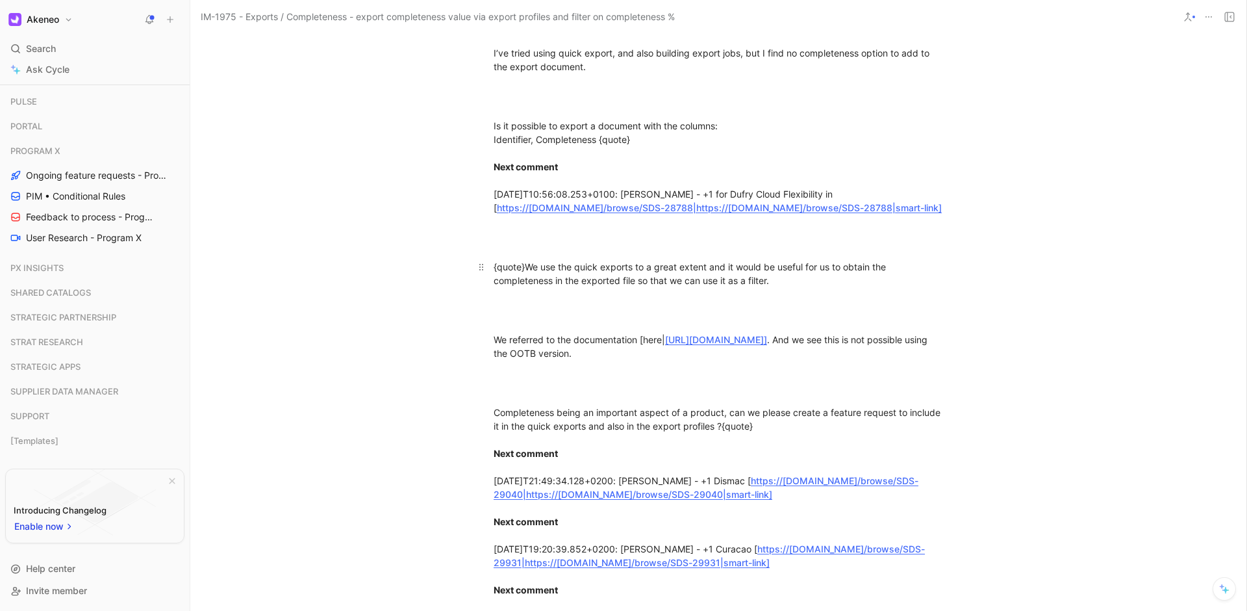
click at [863, 287] on div "{quote}We use the quick exports to a great extent and it would be useful for us…" at bounding box center [718, 273] width 449 height 27
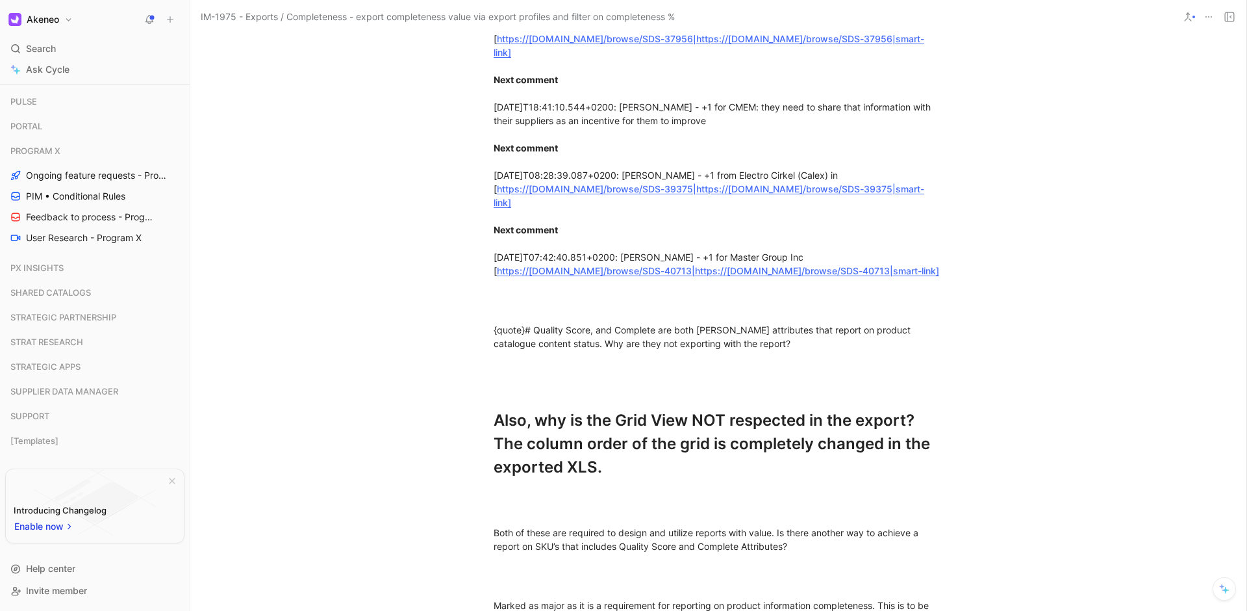
scroll to position [3703, 0]
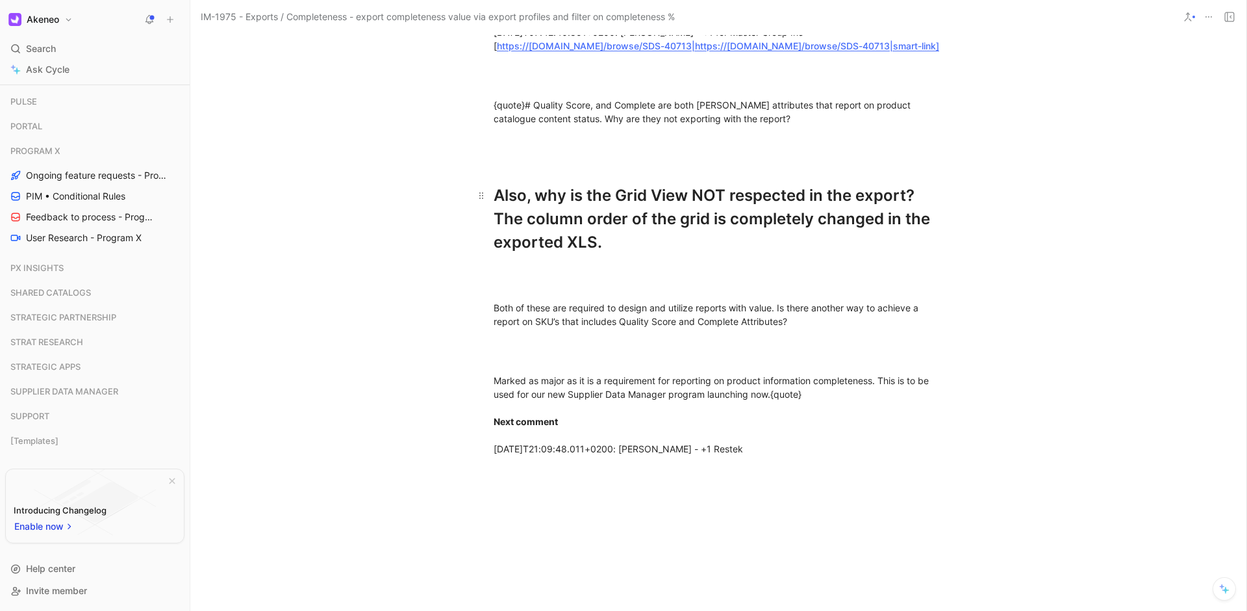
click at [674, 254] on div "Also, why is the Grid View NOT respected in the export? The column order of the…" at bounding box center [718, 219] width 449 height 70
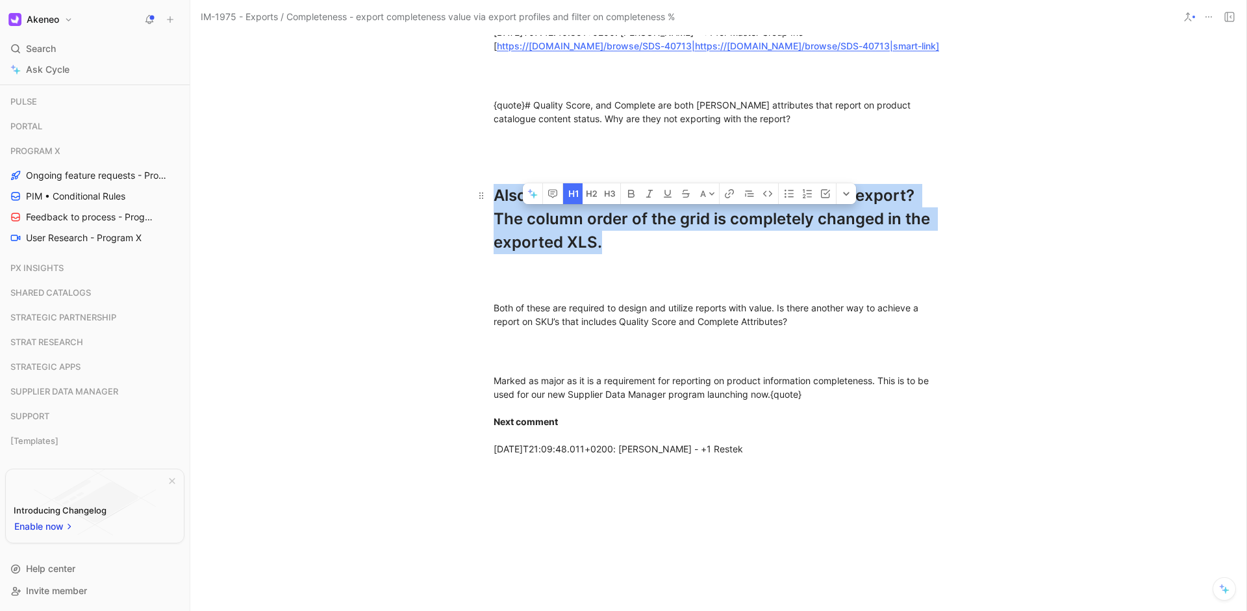
click at [674, 254] on div "Also, why is the Grid View NOT respected in the export? The column order of the…" at bounding box center [718, 219] width 449 height 70
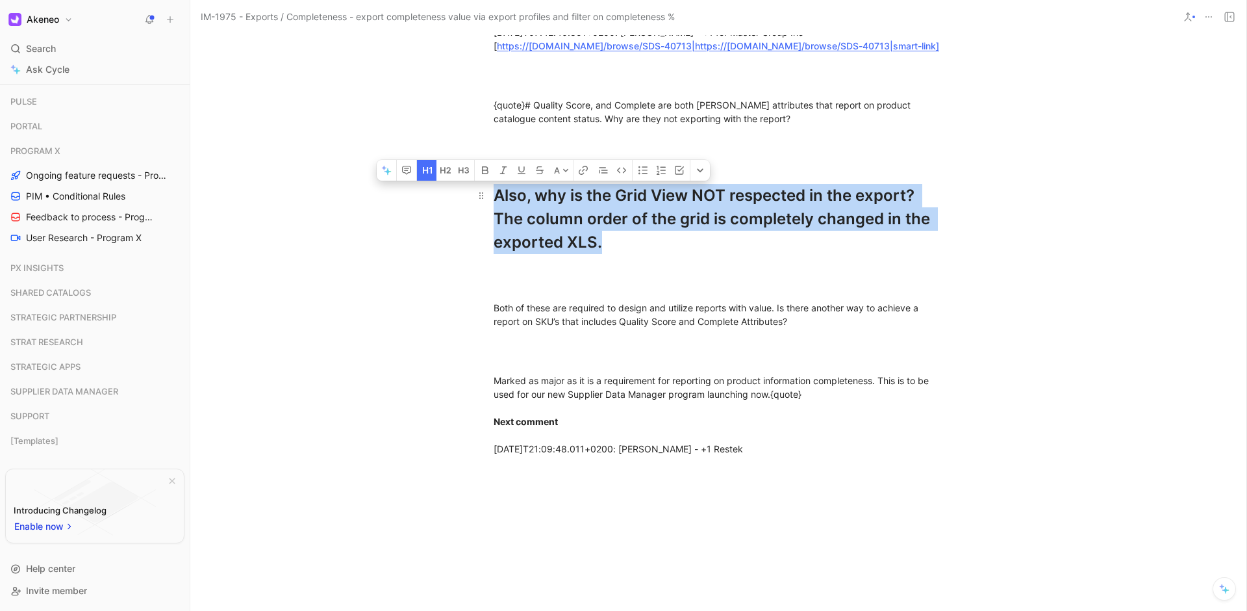
click at [795, 254] on div "Also, why is the Grid View NOT respected in the export? The column order of the…" at bounding box center [718, 219] width 449 height 70
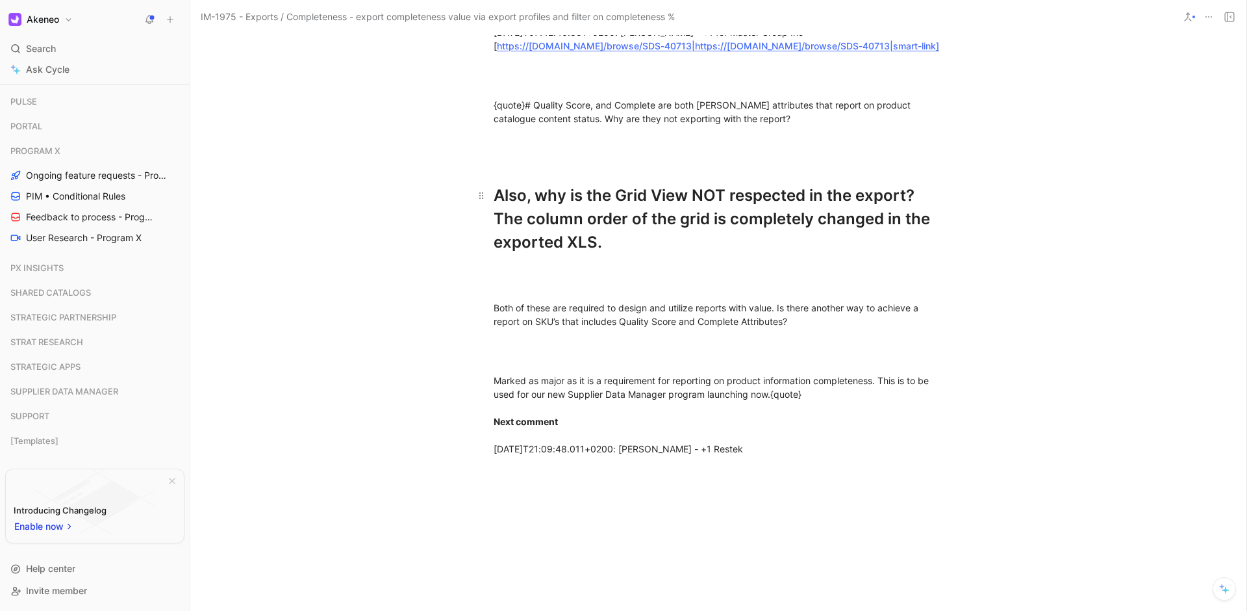
click at [795, 254] on div "Also, why is the Grid View NOT respected in the export? The column order of the…" at bounding box center [718, 219] width 449 height 70
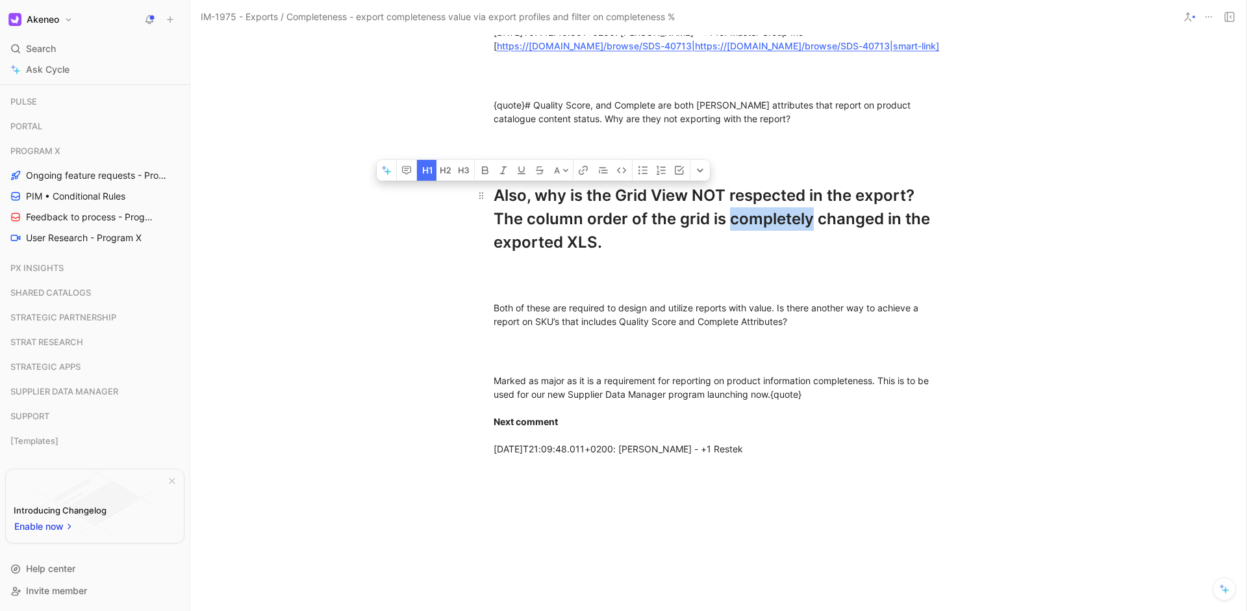
click at [795, 254] on div "Also, why is the Grid View NOT respected in the export? The column order of the…" at bounding box center [718, 219] width 449 height 70
click at [819, 296] on p at bounding box center [718, 277] width 499 height 35
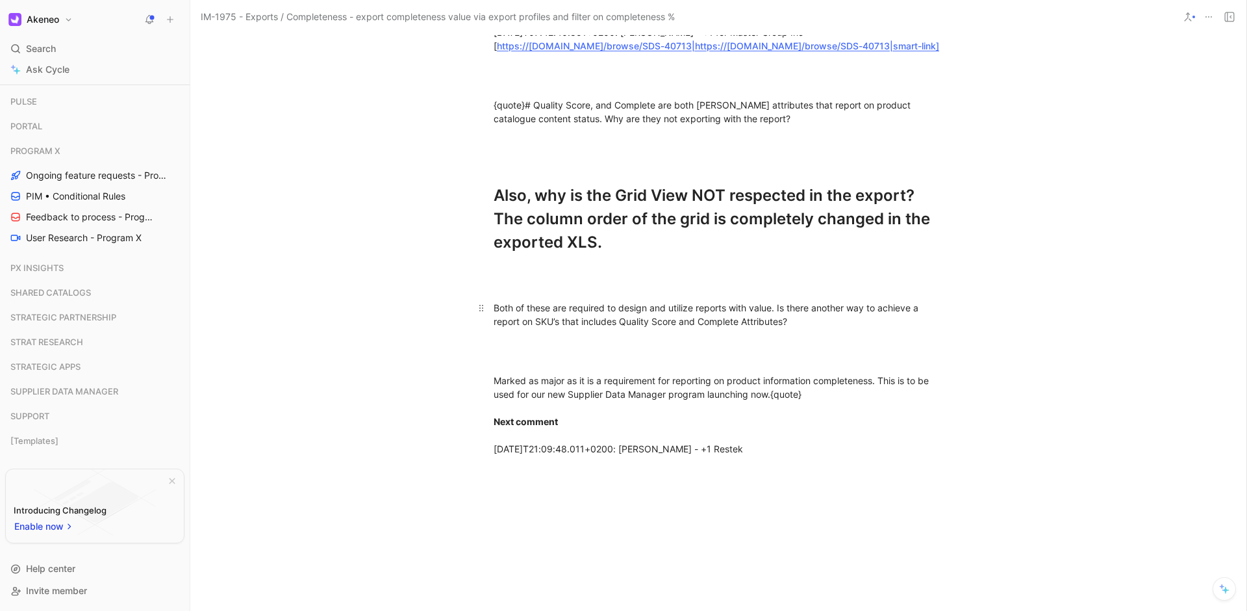
click at [793, 328] on div "Both of these are required to design and utilize reports with value. Is there a…" at bounding box center [718, 314] width 449 height 27
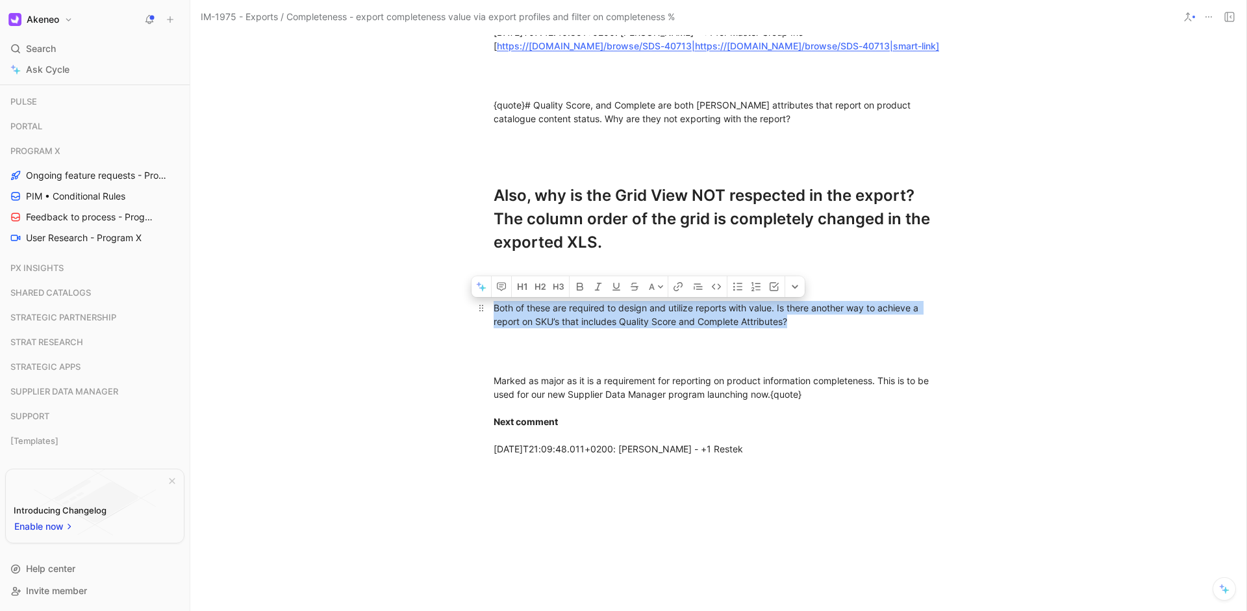
click at [793, 328] on div "Both of these are required to design and utilize reports with value. Is there a…" at bounding box center [718, 314] width 449 height 27
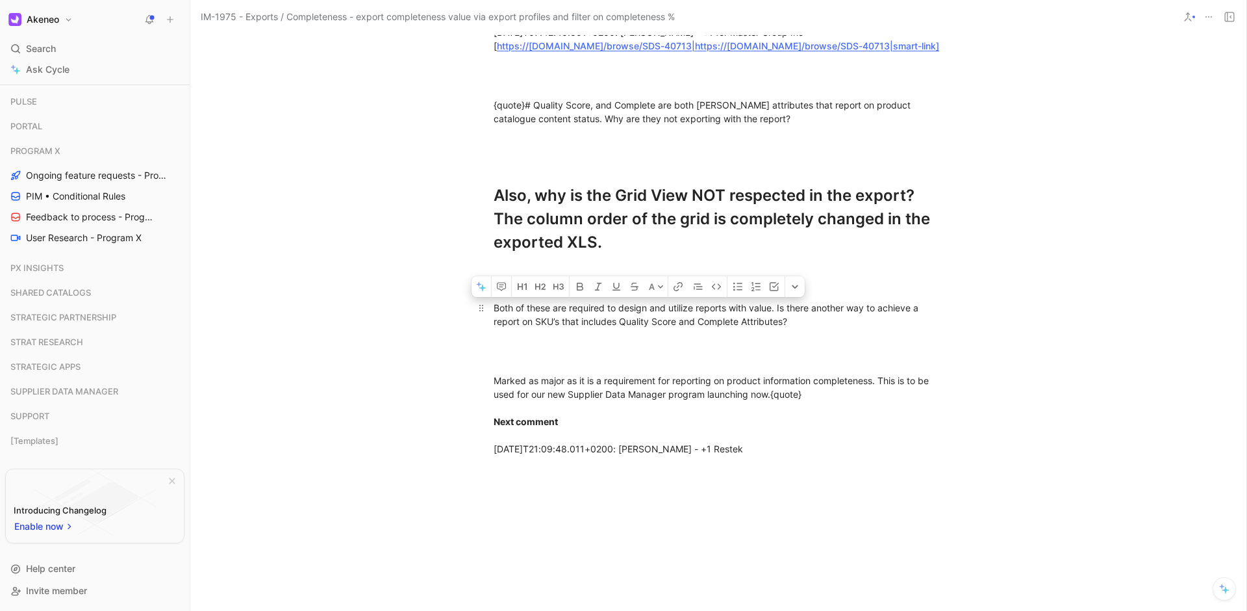
click at [859, 328] on div "Both of these are required to design and utilize reports with value. Is there a…" at bounding box center [718, 314] width 449 height 27
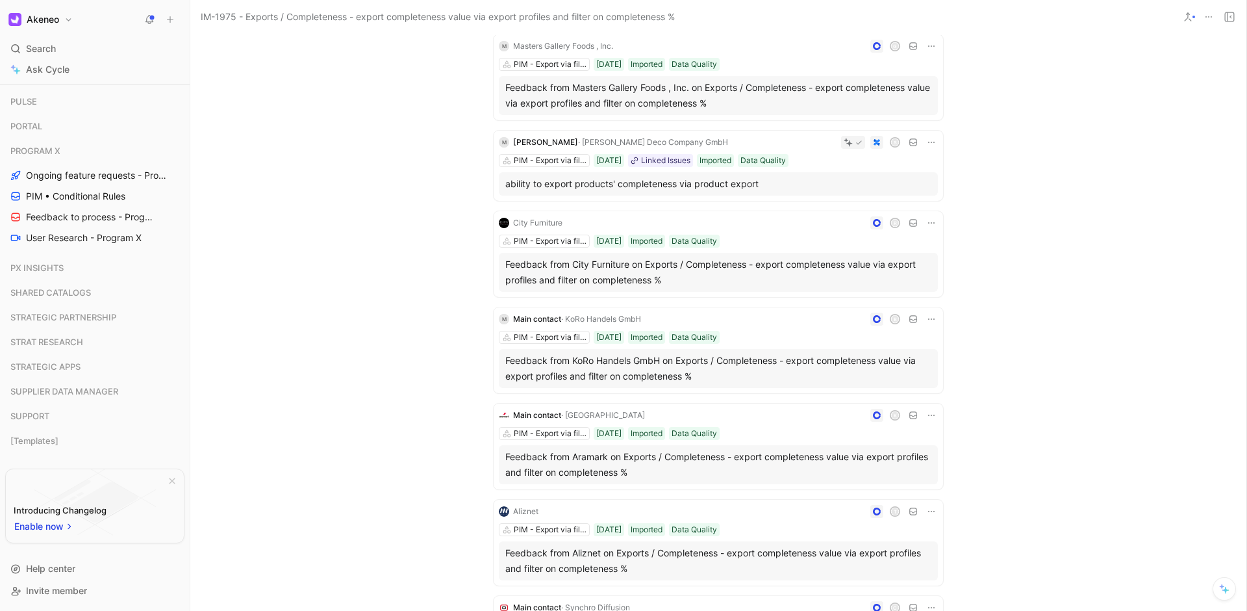
scroll to position [0, 0]
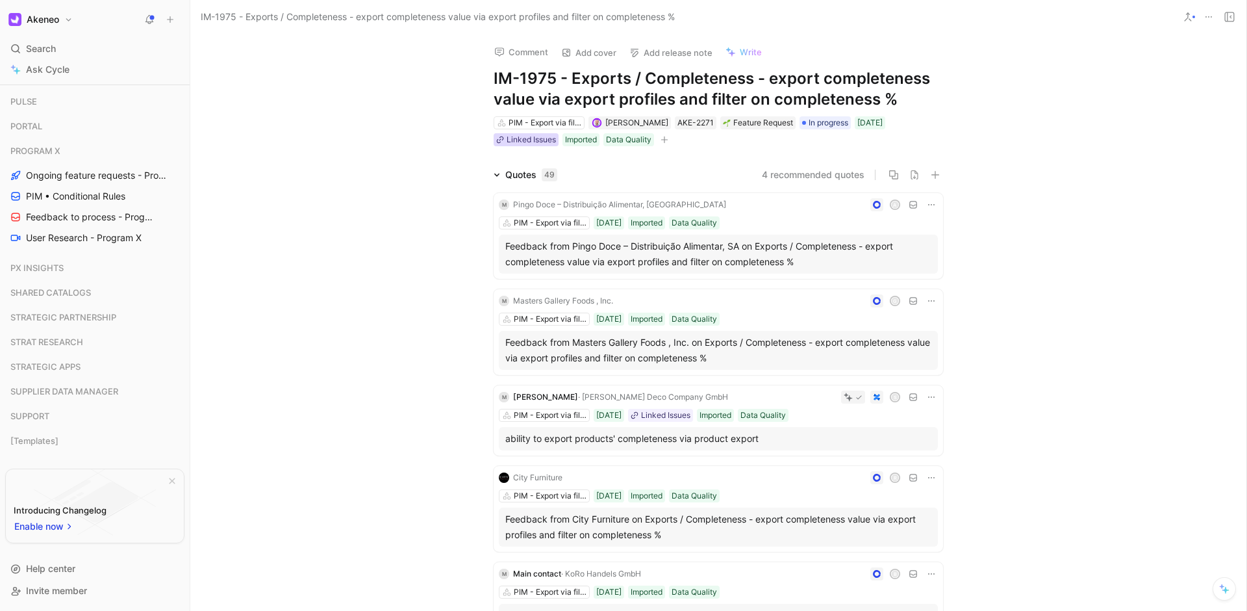
click at [533, 141] on div "Linked Issues" at bounding box center [531, 139] width 49 height 13
click at [524, 188] on input "https://akeneo.atlassian.net/browse/SDS-22354" at bounding box center [541, 192] width 160 height 25
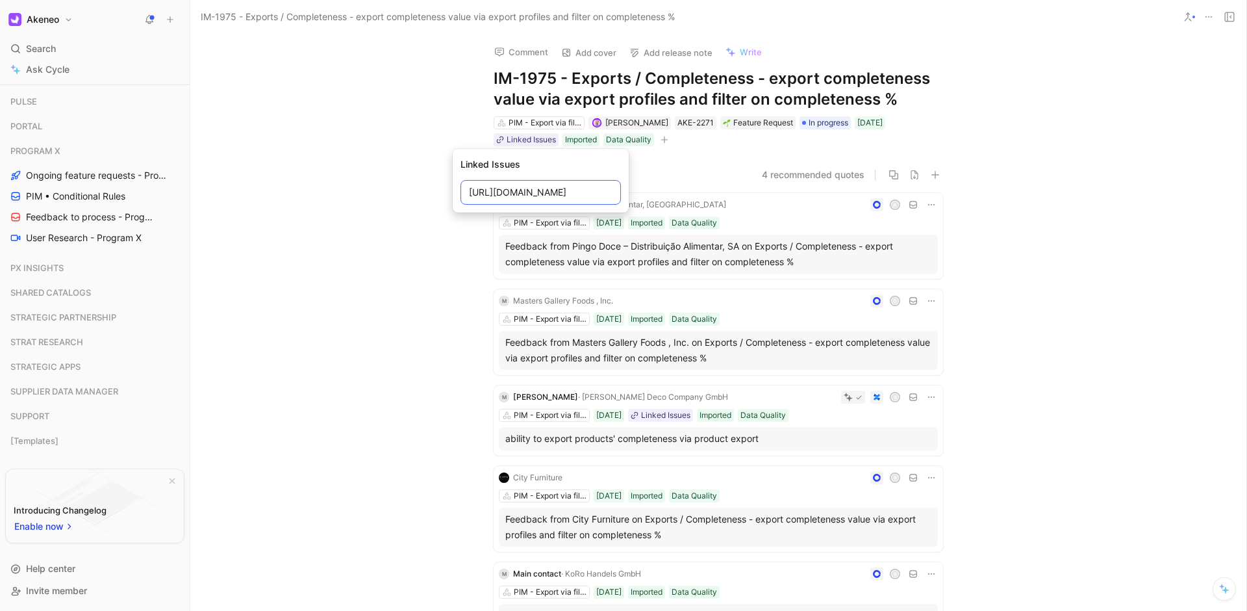
scroll to position [0, 0]
drag, startPoint x: 555, startPoint y: 75, endPoint x: 481, endPoint y: 72, distance: 73.5
click at [481, 72] on div "Comment Add cover Add release note Write IM-1975 - Exports / Completeness - exp…" at bounding box center [718, 91] width 499 height 114
copy h1 "IM-1975"
click at [1028, 142] on div "Comment Add cover Add release note Write IM-1975 - Exports / Completeness - exp…" at bounding box center [718, 322] width 1056 height 577
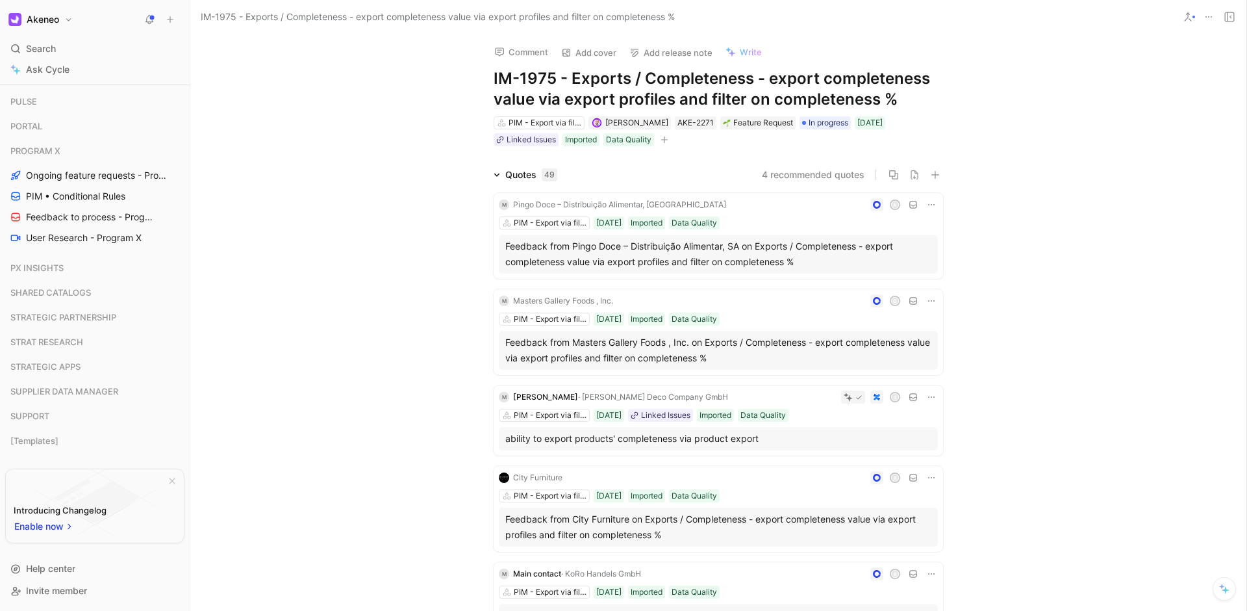
click at [309, 156] on div "Comment Add cover Add release note Write IM-1975 - Exports / Completeness - exp…" at bounding box center [718, 322] width 1056 height 577
click at [1067, 116] on div "Comment Add cover Add release note Write IM-1975 - Exports / Completeness - exp…" at bounding box center [718, 322] width 1056 height 577
